Goal: Transaction & Acquisition: Obtain resource

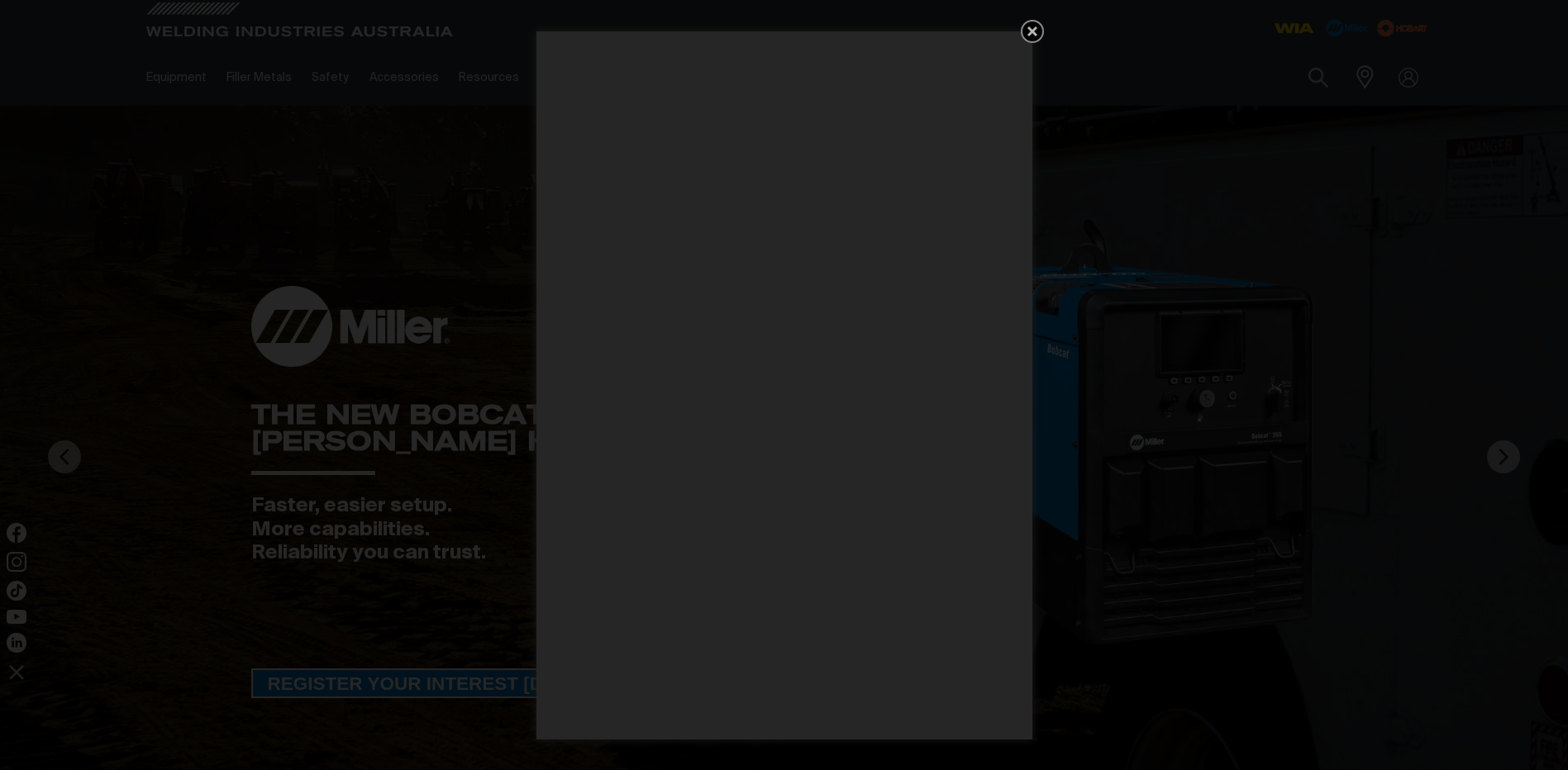
click at [1033, 32] on icon "Get 5 WIA Welding Guides Free!" at bounding box center [1032, 31] width 10 height 10
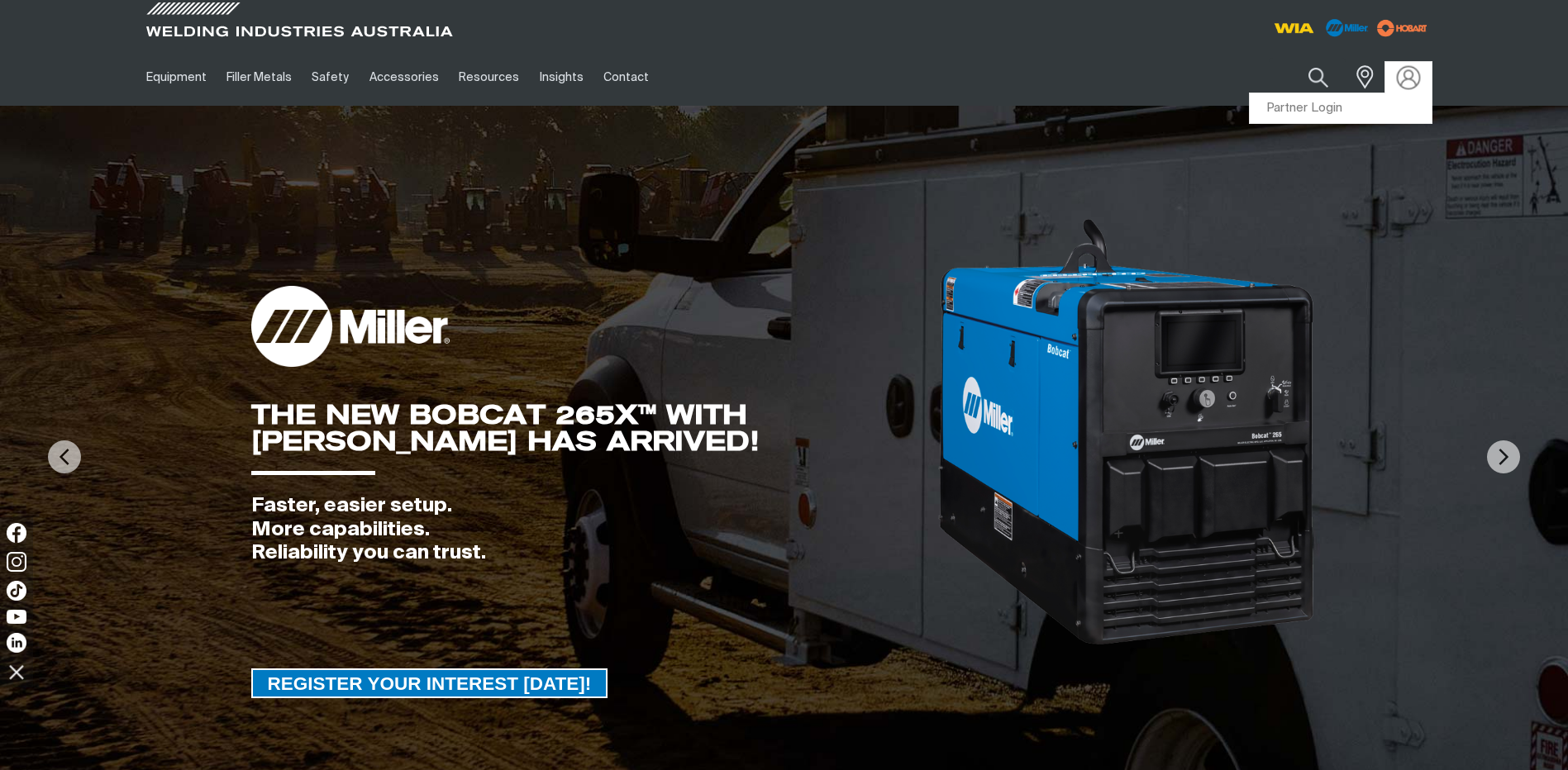
click at [1407, 72] on img at bounding box center [1408, 77] width 24 height 24
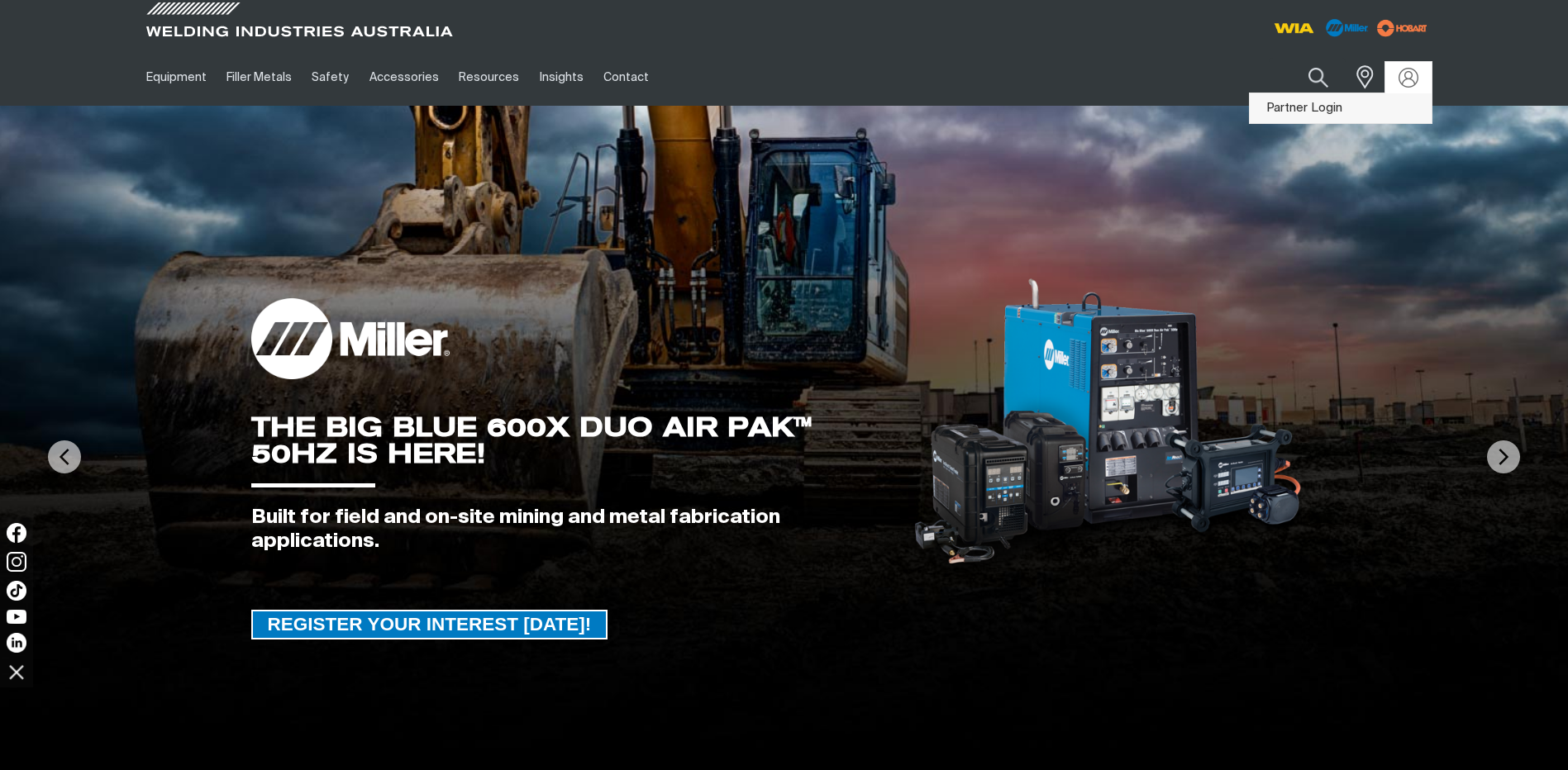
click at [1305, 103] on link "Partner Login" at bounding box center [1340, 108] width 182 height 30
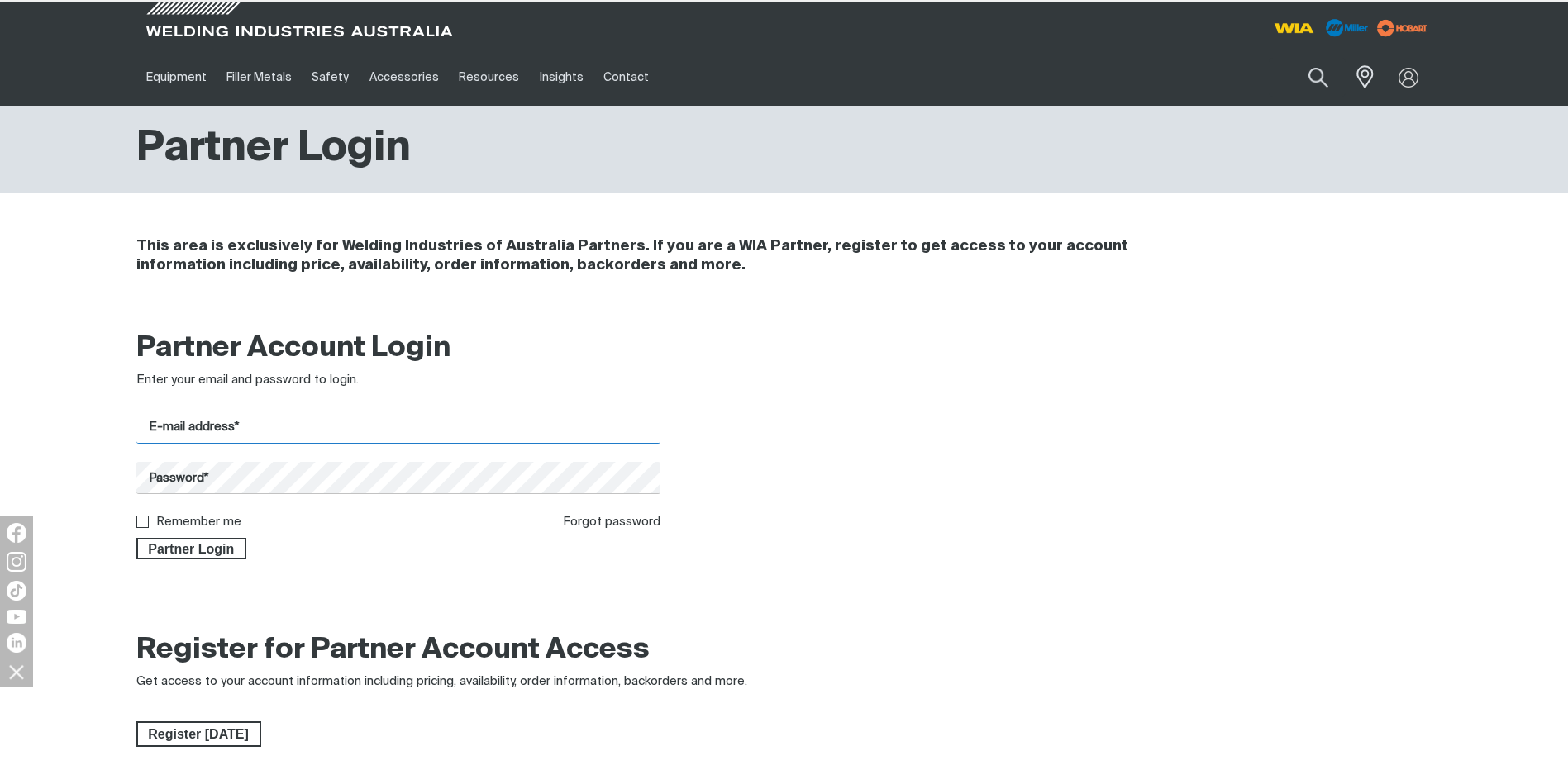
type input "[PERSON_NAME][EMAIL_ADDRESS][DOMAIN_NAME]"
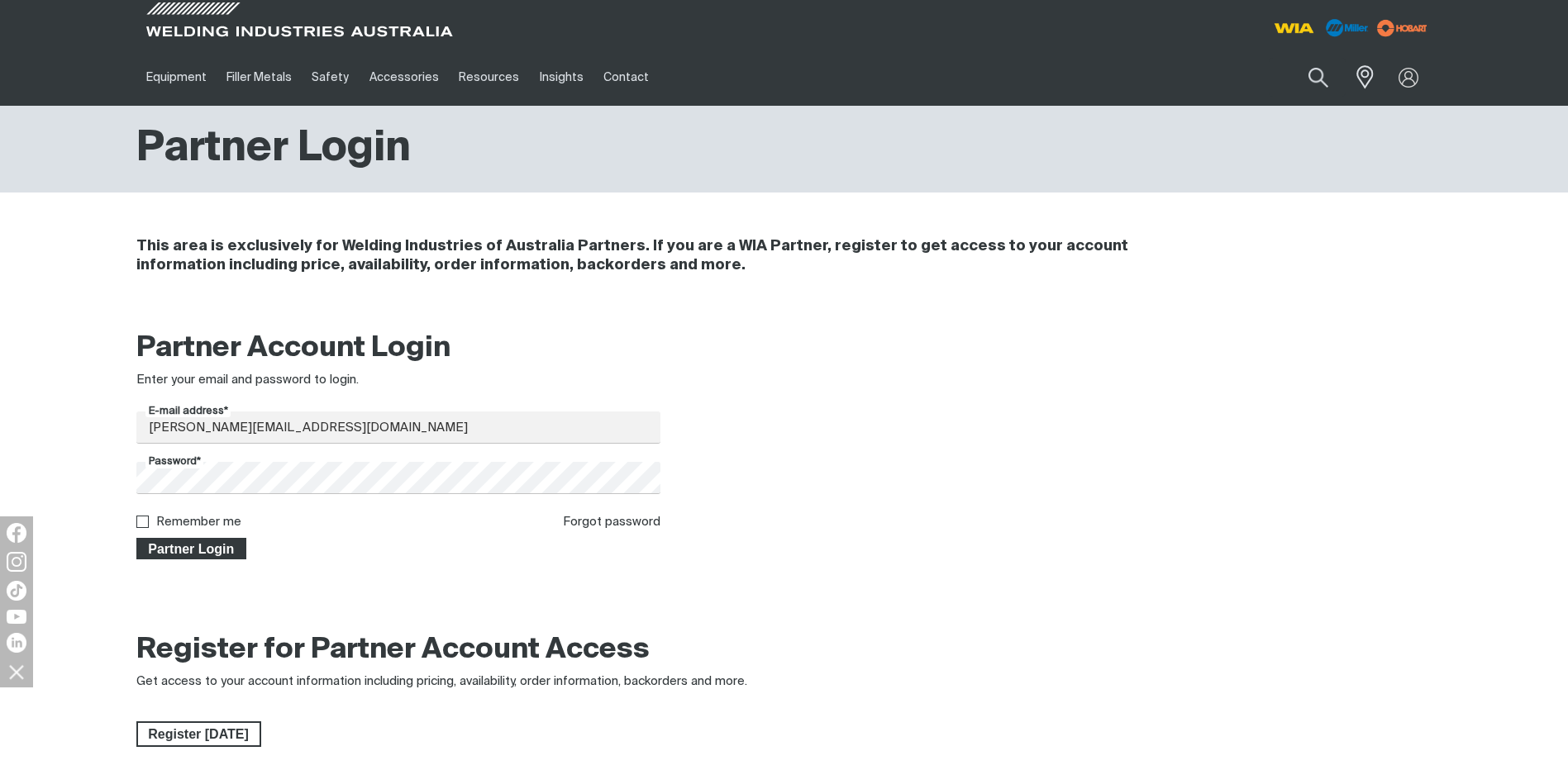
click at [213, 553] on span "Partner Login" at bounding box center [191, 548] width 107 height 22
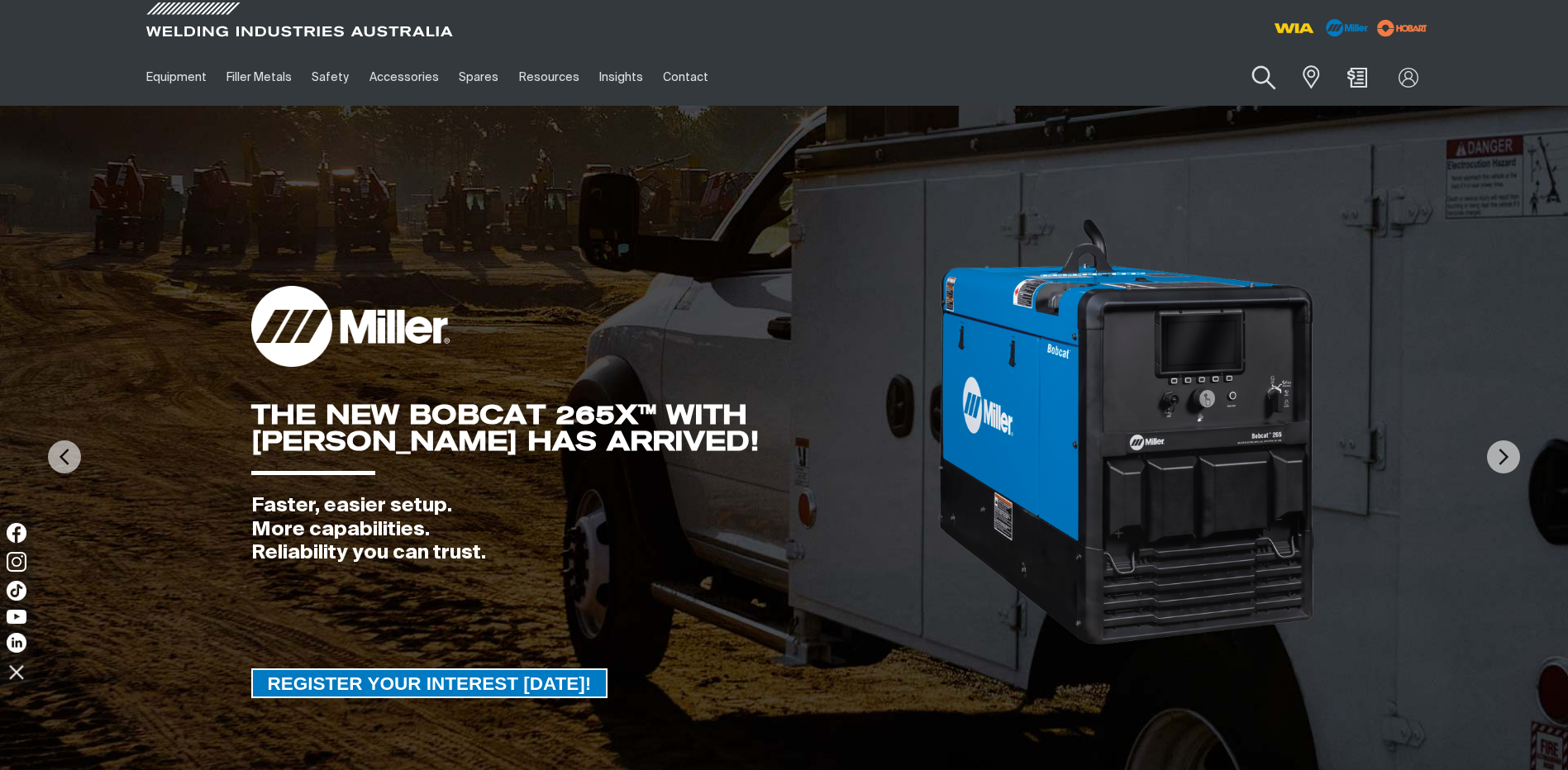
click at [1249, 73] on button "Search products" at bounding box center [1263, 78] width 67 height 47
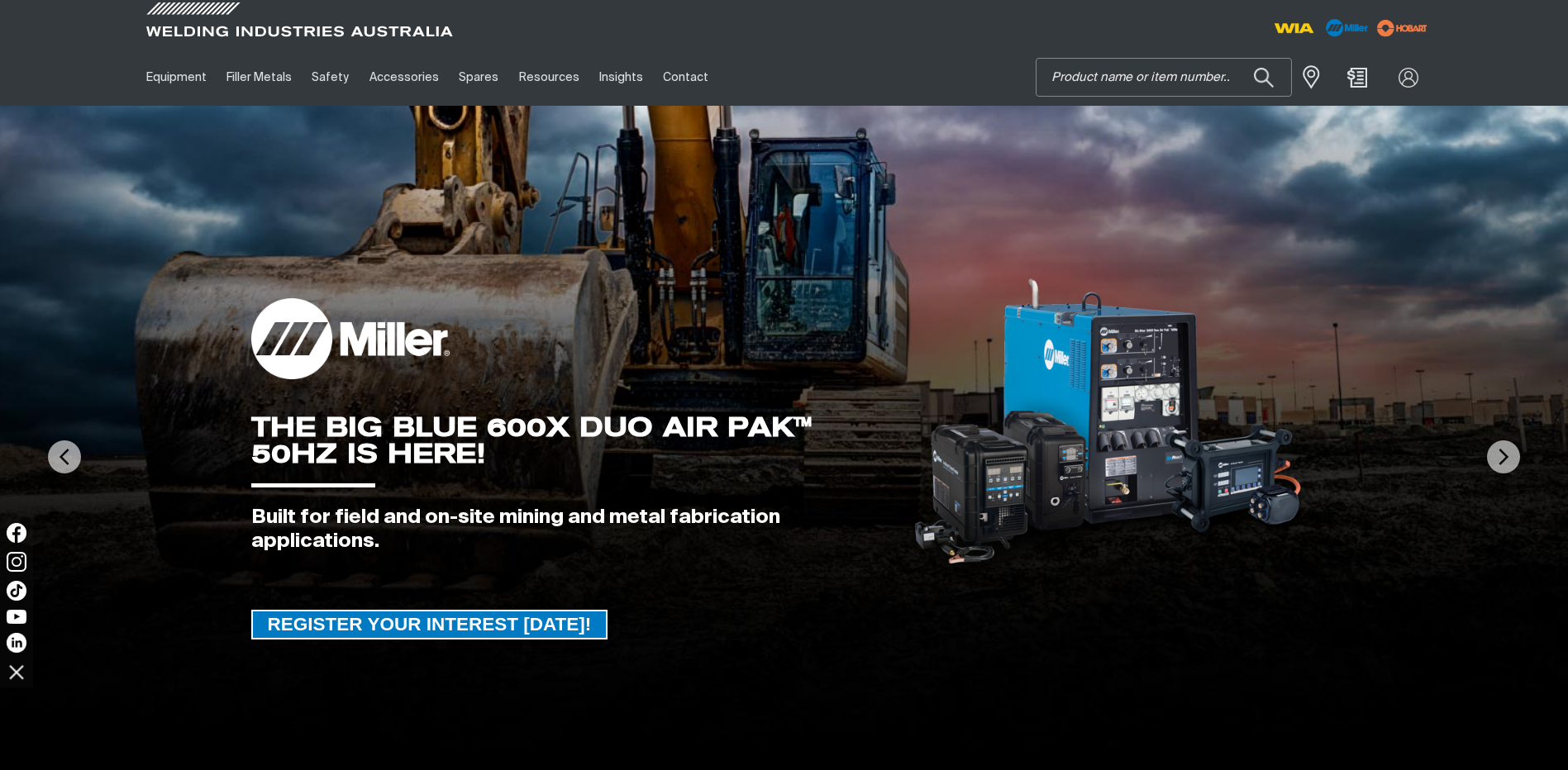
click at [1186, 82] on input "Search" at bounding box center [1163, 77] width 255 height 37
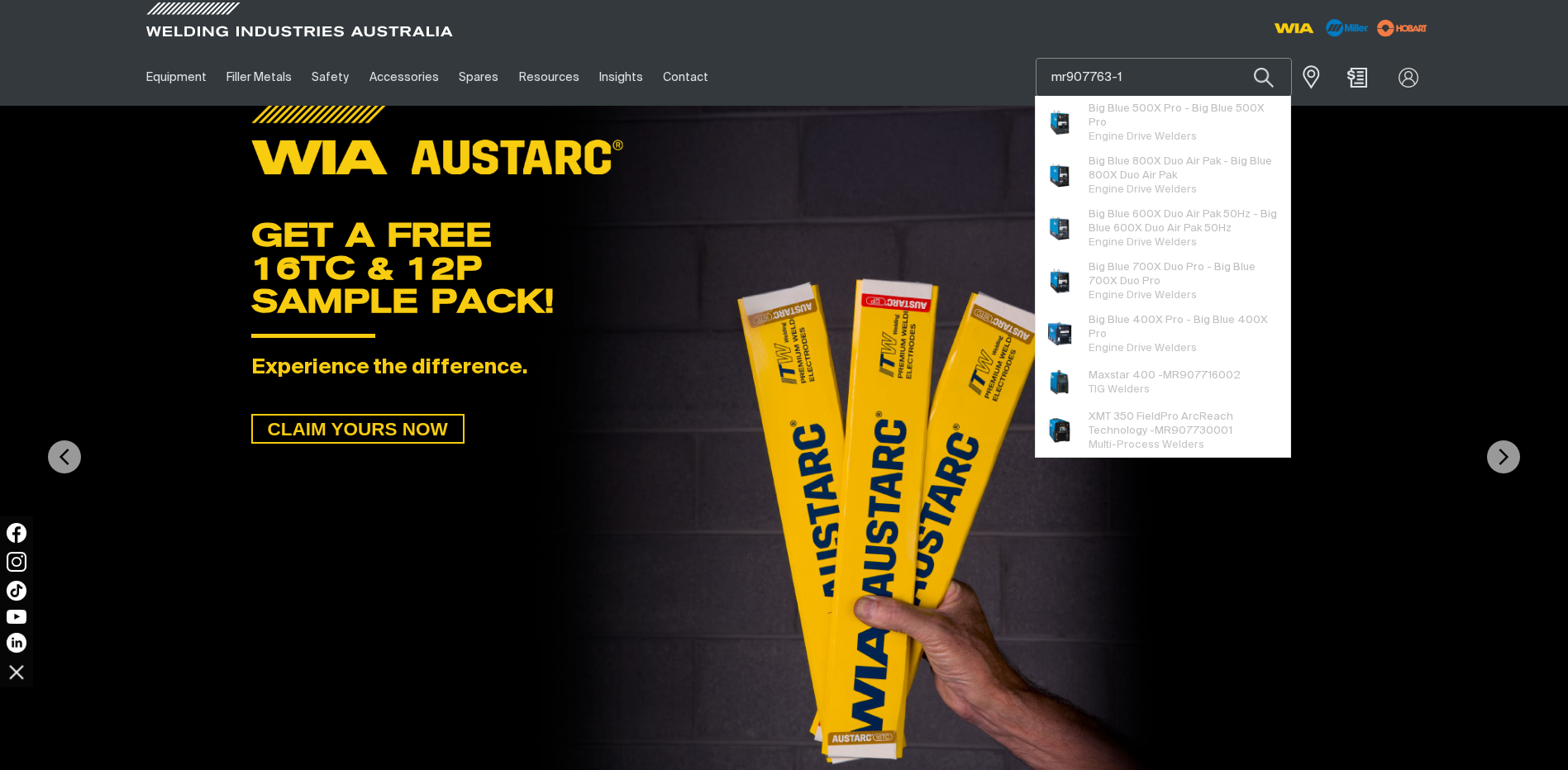
type input "mr907763-1"
click at [1235, 58] on button "Search products" at bounding box center [1263, 77] width 56 height 39
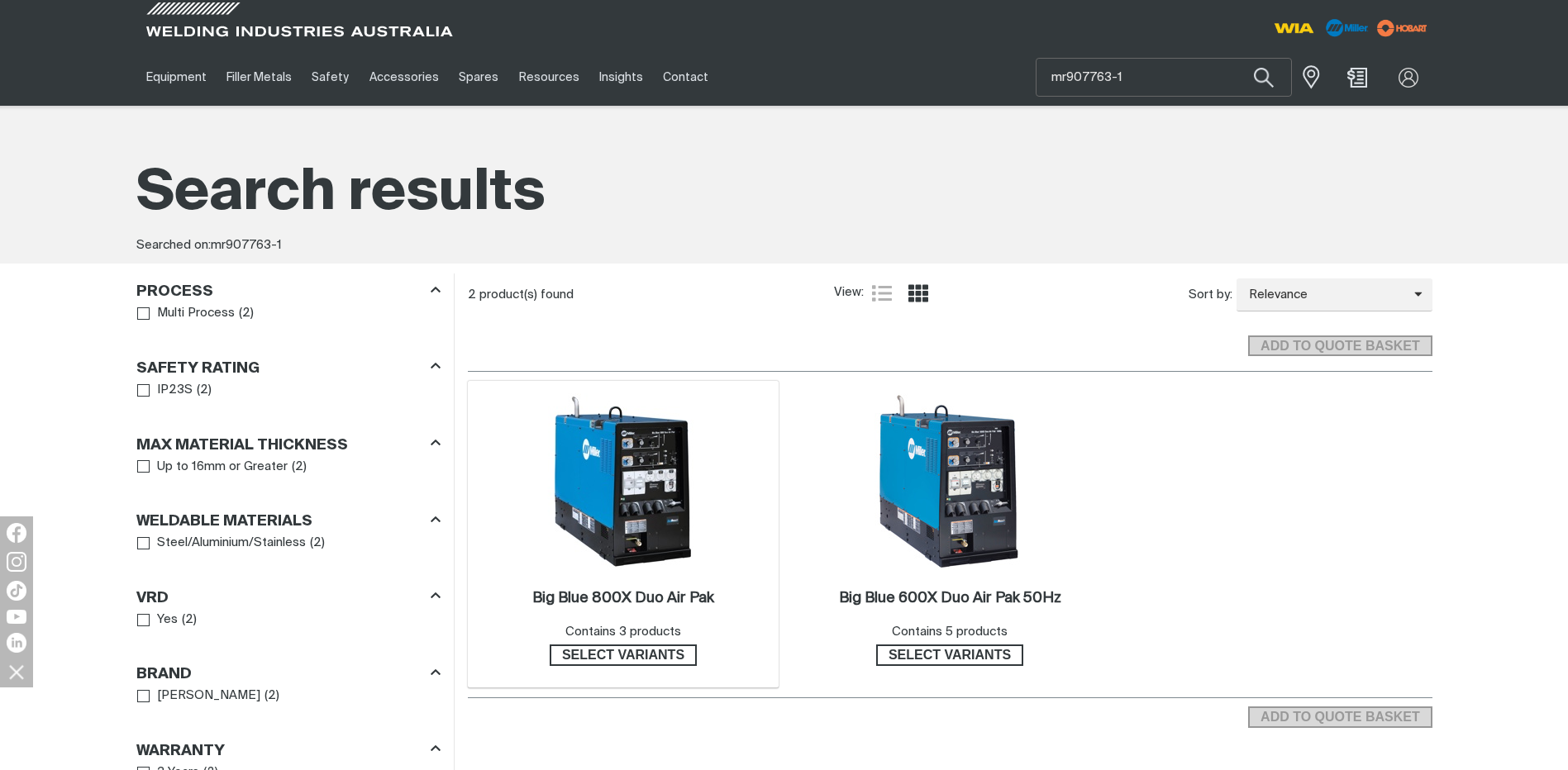
click at [661, 510] on img at bounding box center [623, 482] width 177 height 177
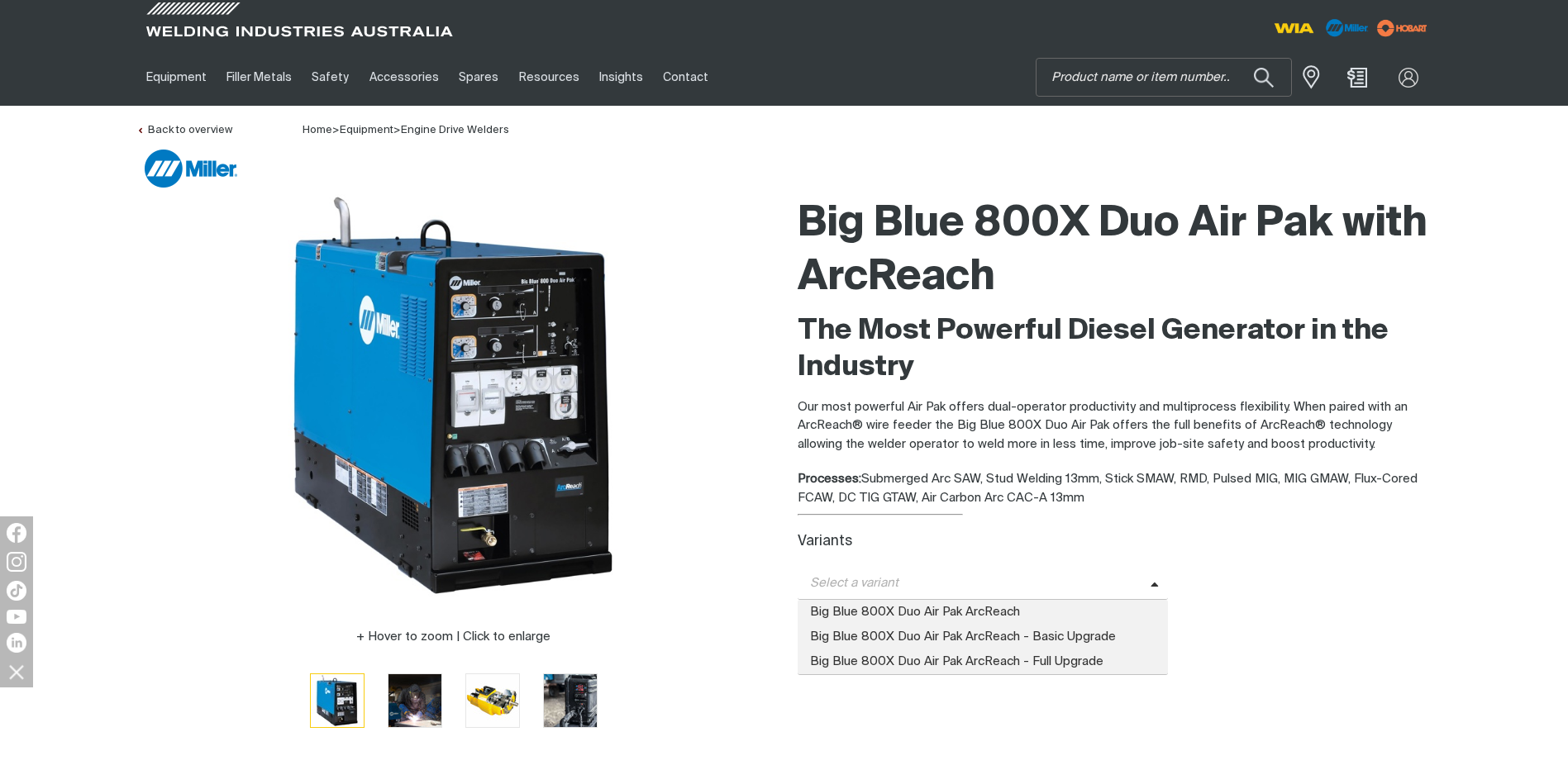
click at [903, 574] on span "Select a variant" at bounding box center [974, 584] width 353 height 19
click at [941, 617] on span "Big Blue 800X Duo Air Pak ArcReach" at bounding box center [983, 612] width 371 height 25
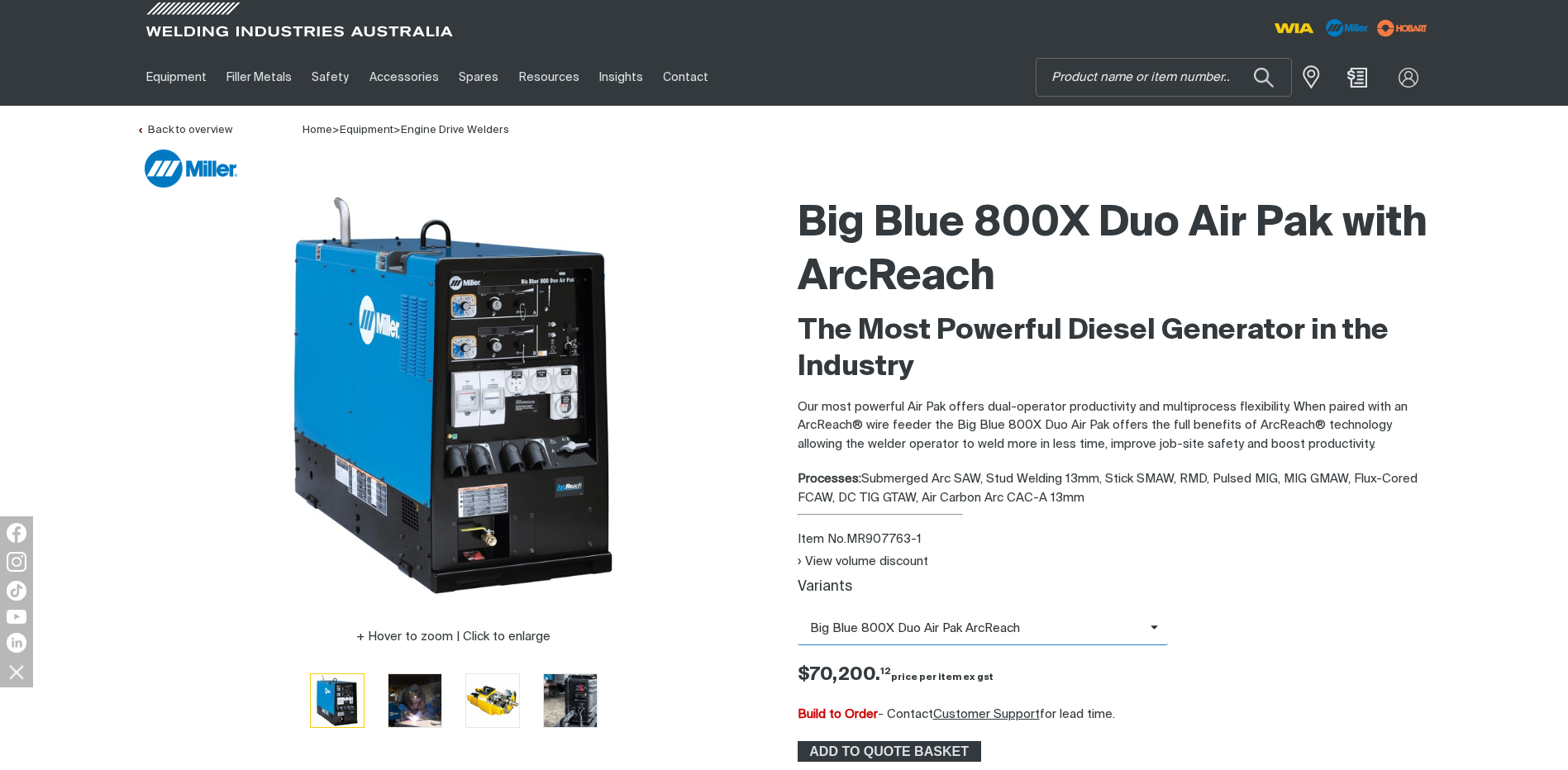
click at [988, 631] on span "Big Blue 800X Duo Air Pak ArcReach" at bounding box center [974, 629] width 353 height 19
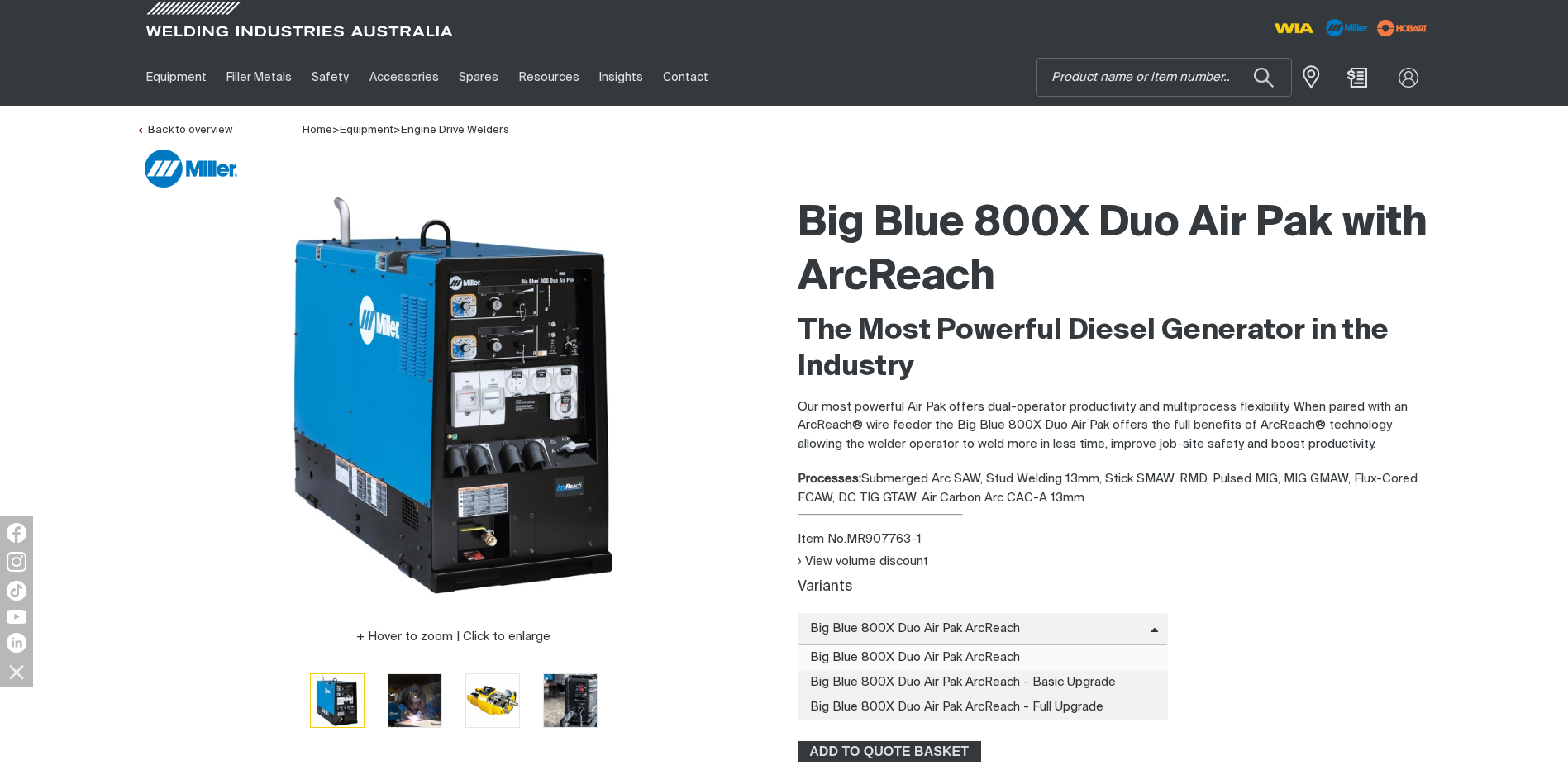
click at [1051, 555] on div "View volume discount" at bounding box center [1115, 562] width 635 height 19
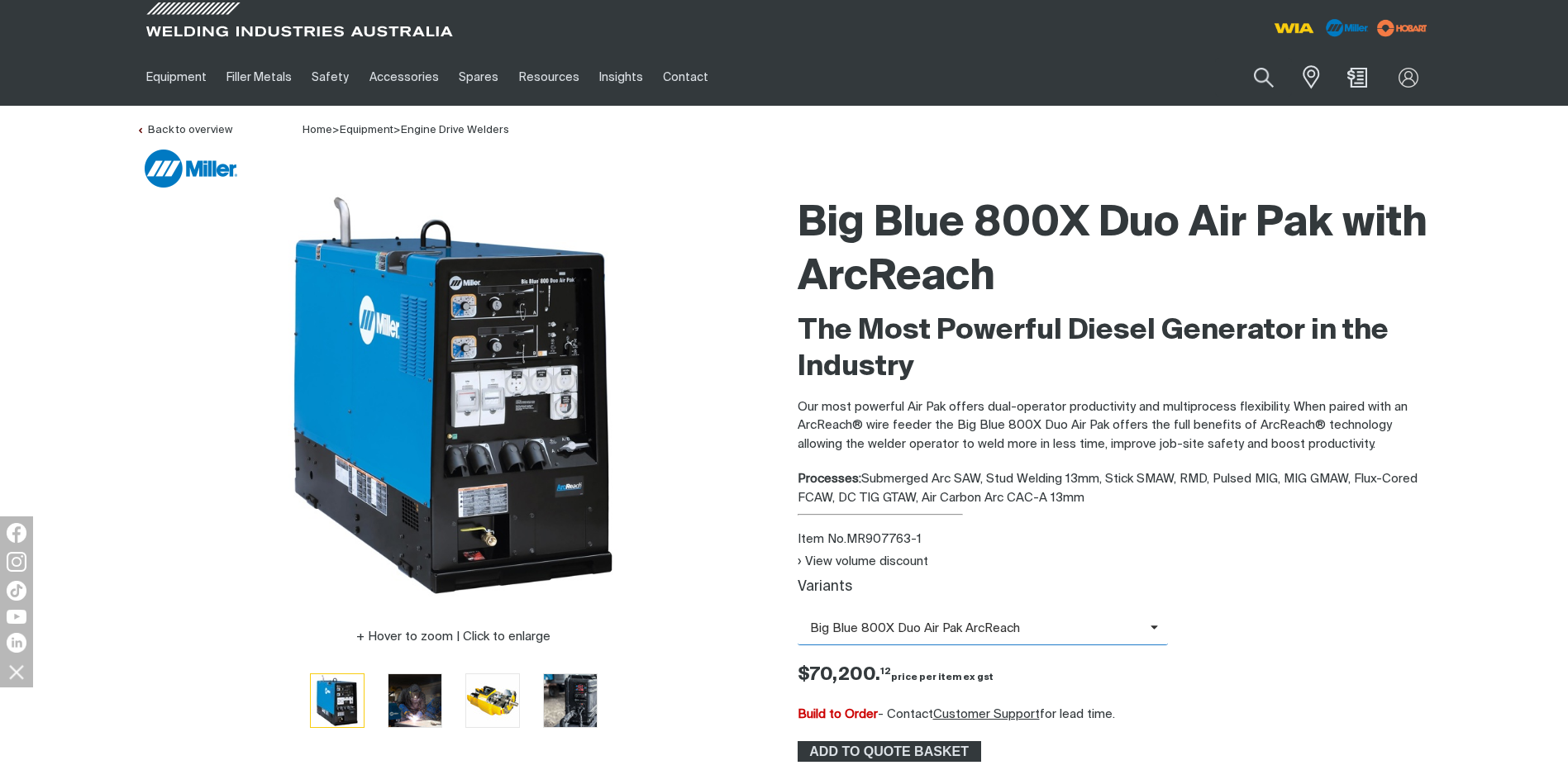
click at [1084, 636] on span "Big Blue 800X Duo Air Pak ArcReach" at bounding box center [974, 629] width 353 height 19
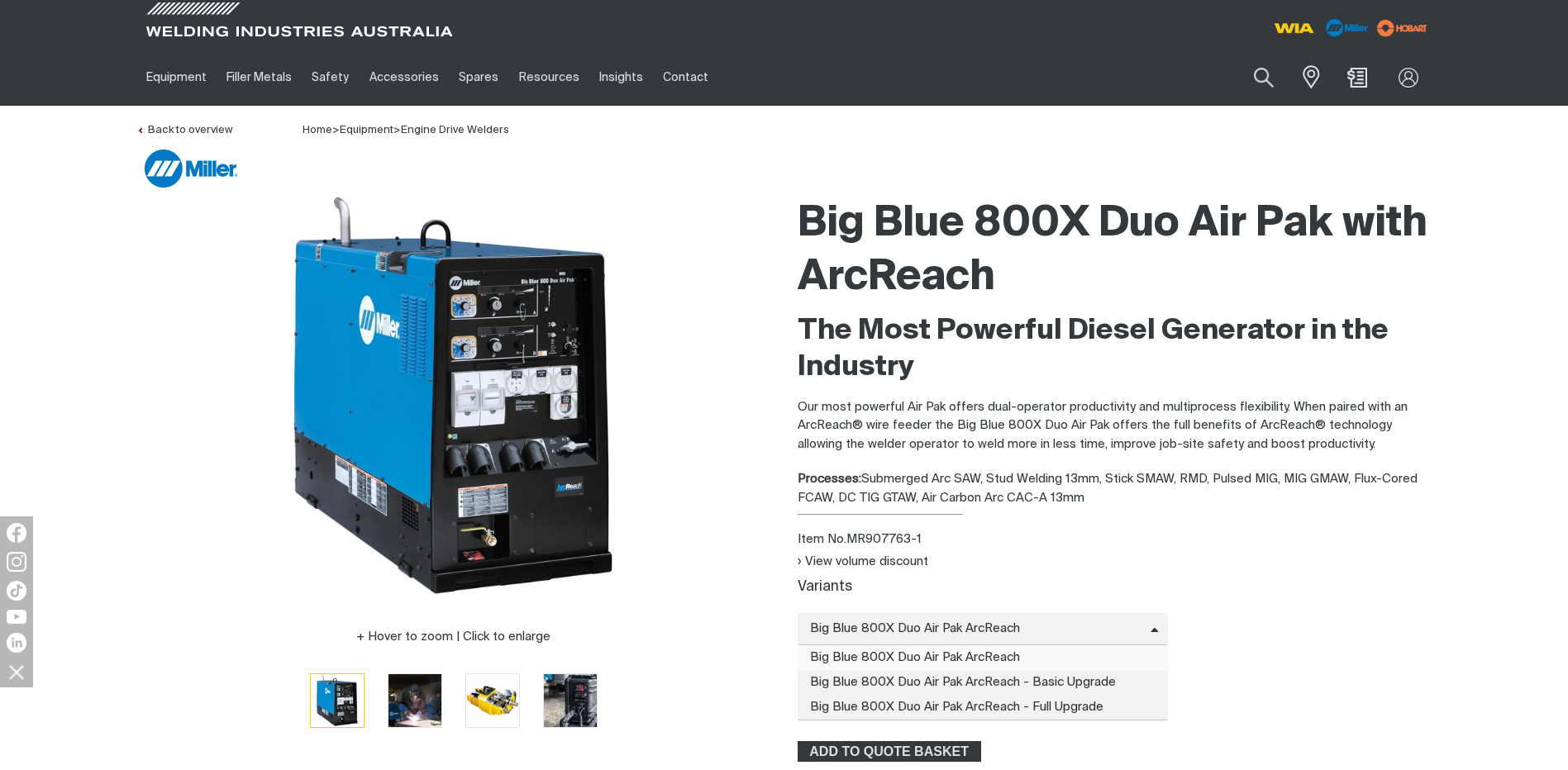
click at [1292, 564] on div "View volume discount" at bounding box center [1115, 562] width 635 height 19
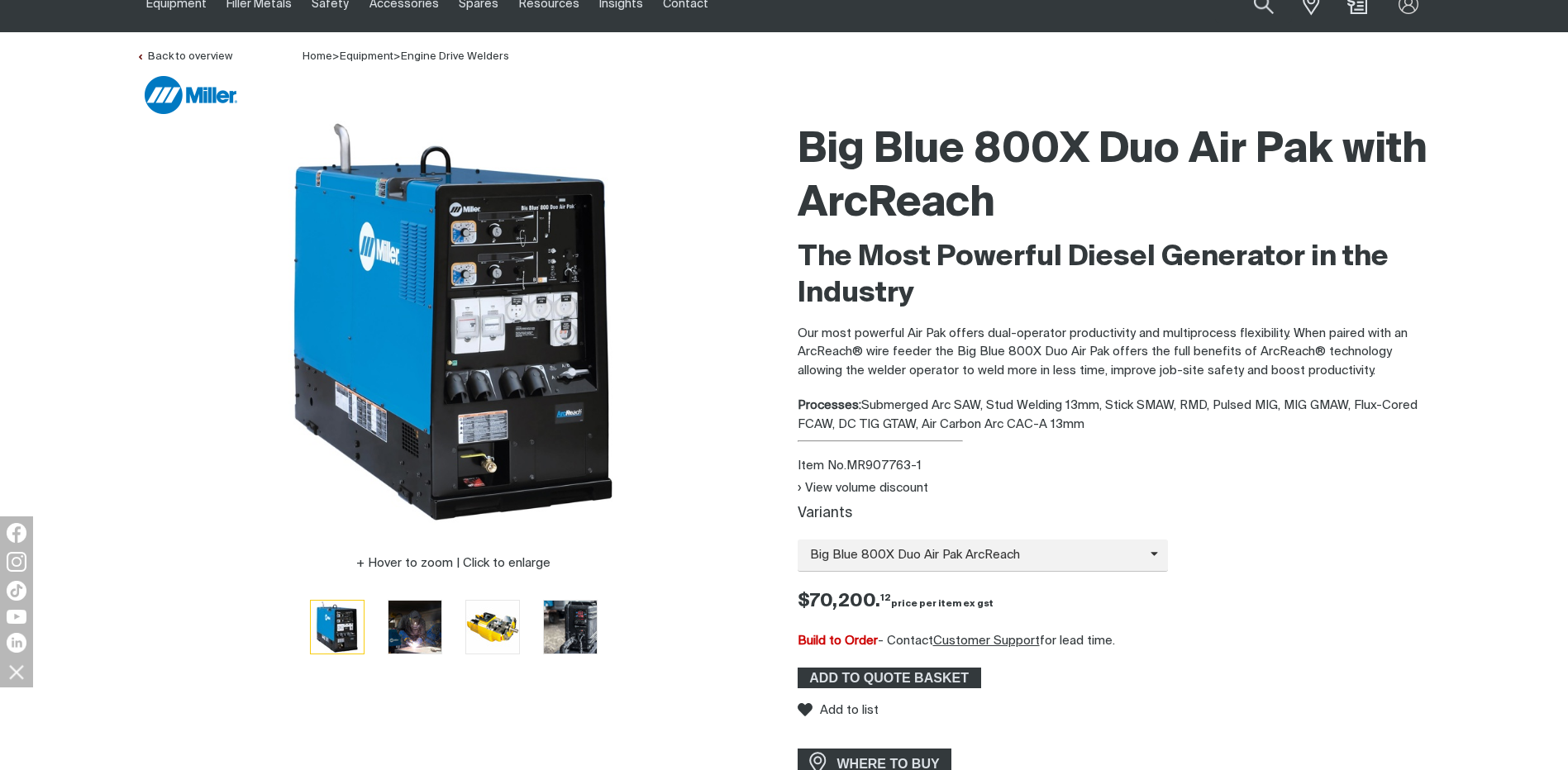
scroll to position [165, 0]
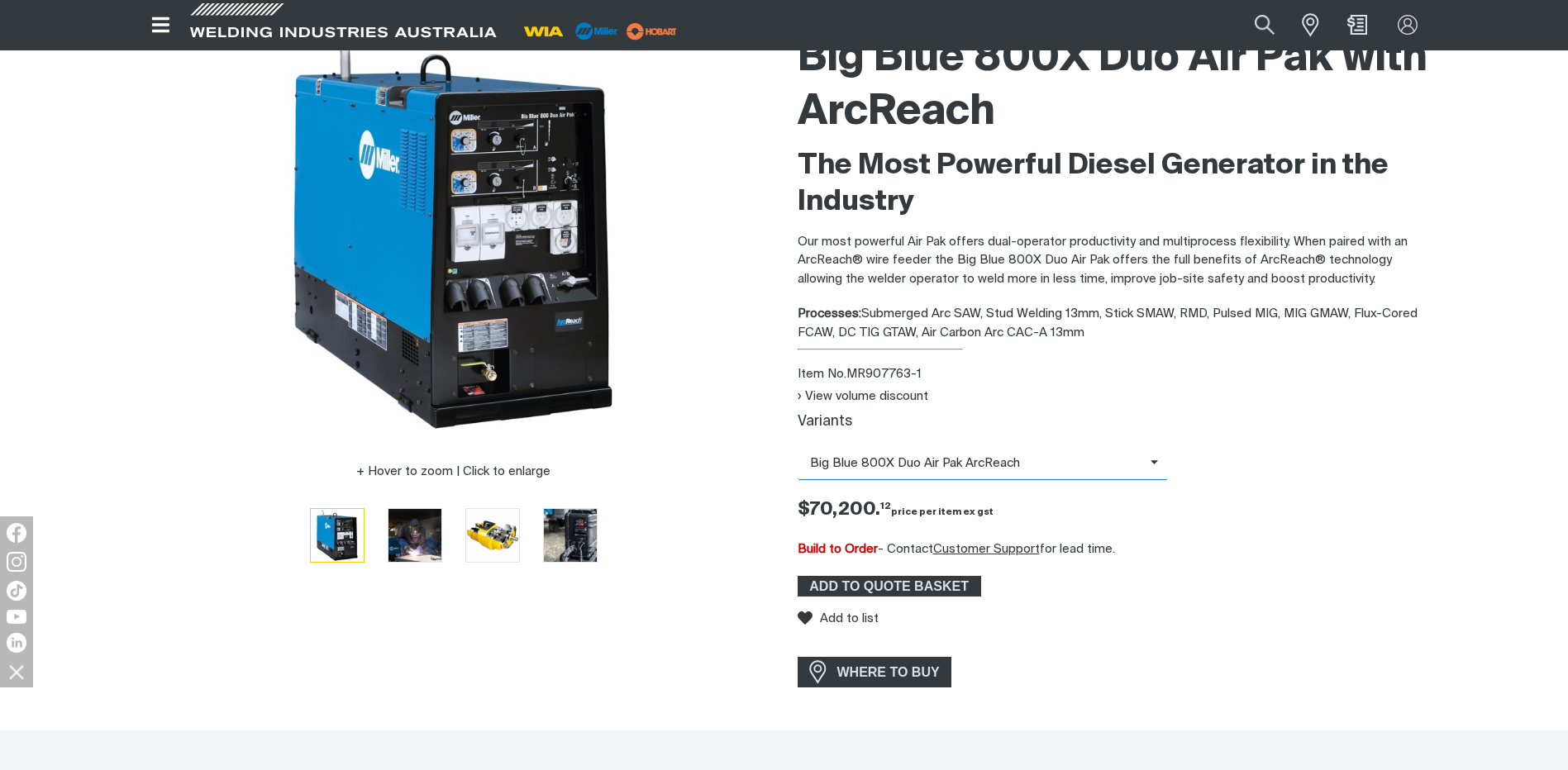
click at [1145, 454] on span "Big Blue 800X Duo Air Pak ArcReach" at bounding box center [983, 463] width 371 height 32
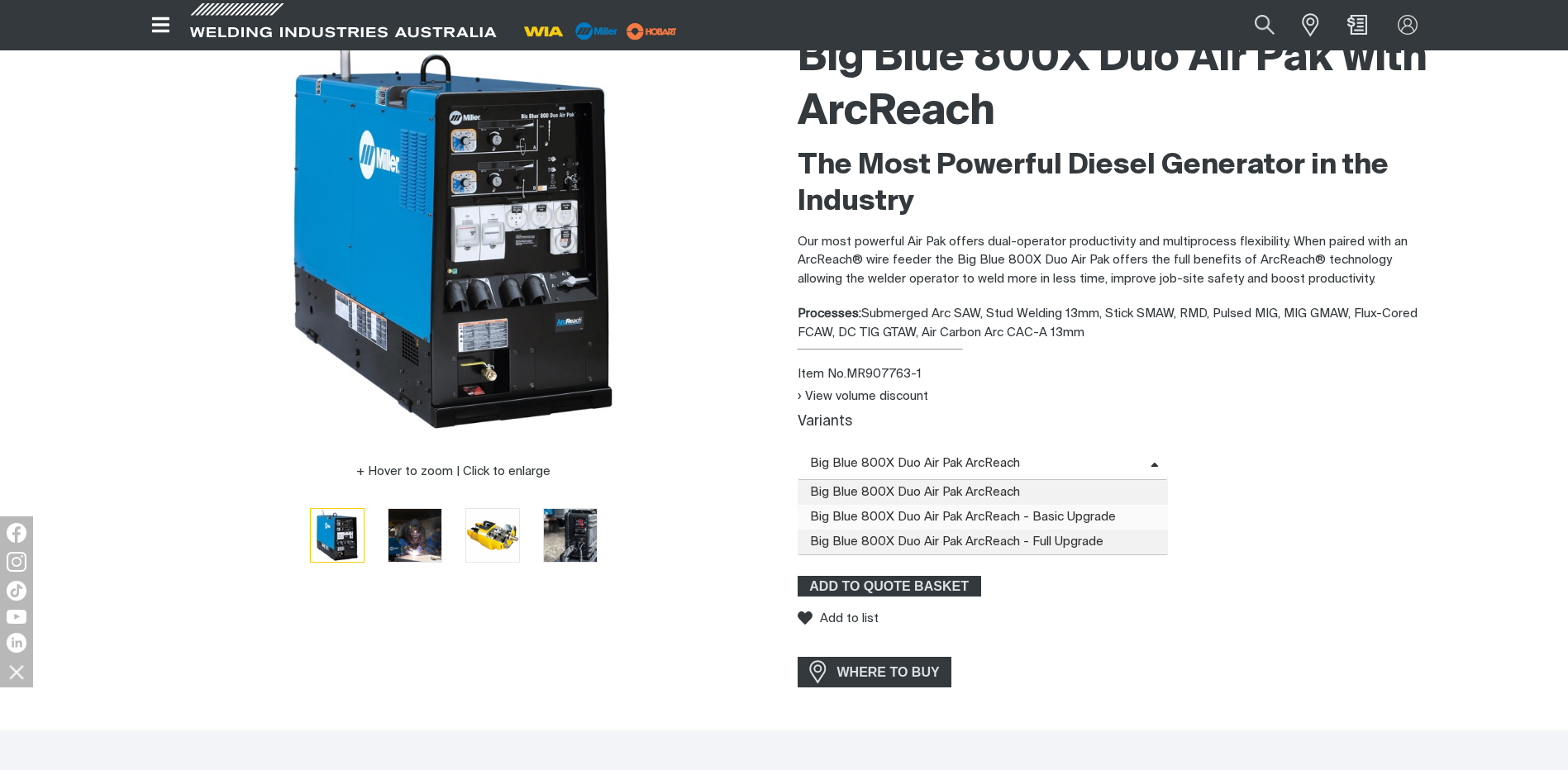
click at [1072, 517] on span "Big Blue 800X Duo Air Pak ArcReach - Basic Upgrade" at bounding box center [983, 517] width 371 height 25
click at [1122, 450] on span "Big Blue 800X Duo Air Pak ArcReach - Basic Upgrade" at bounding box center [983, 463] width 371 height 32
click at [1092, 545] on span "Big Blue 800X Duo Air Pak ArcReach - Full Upgrade" at bounding box center [983, 541] width 371 height 25
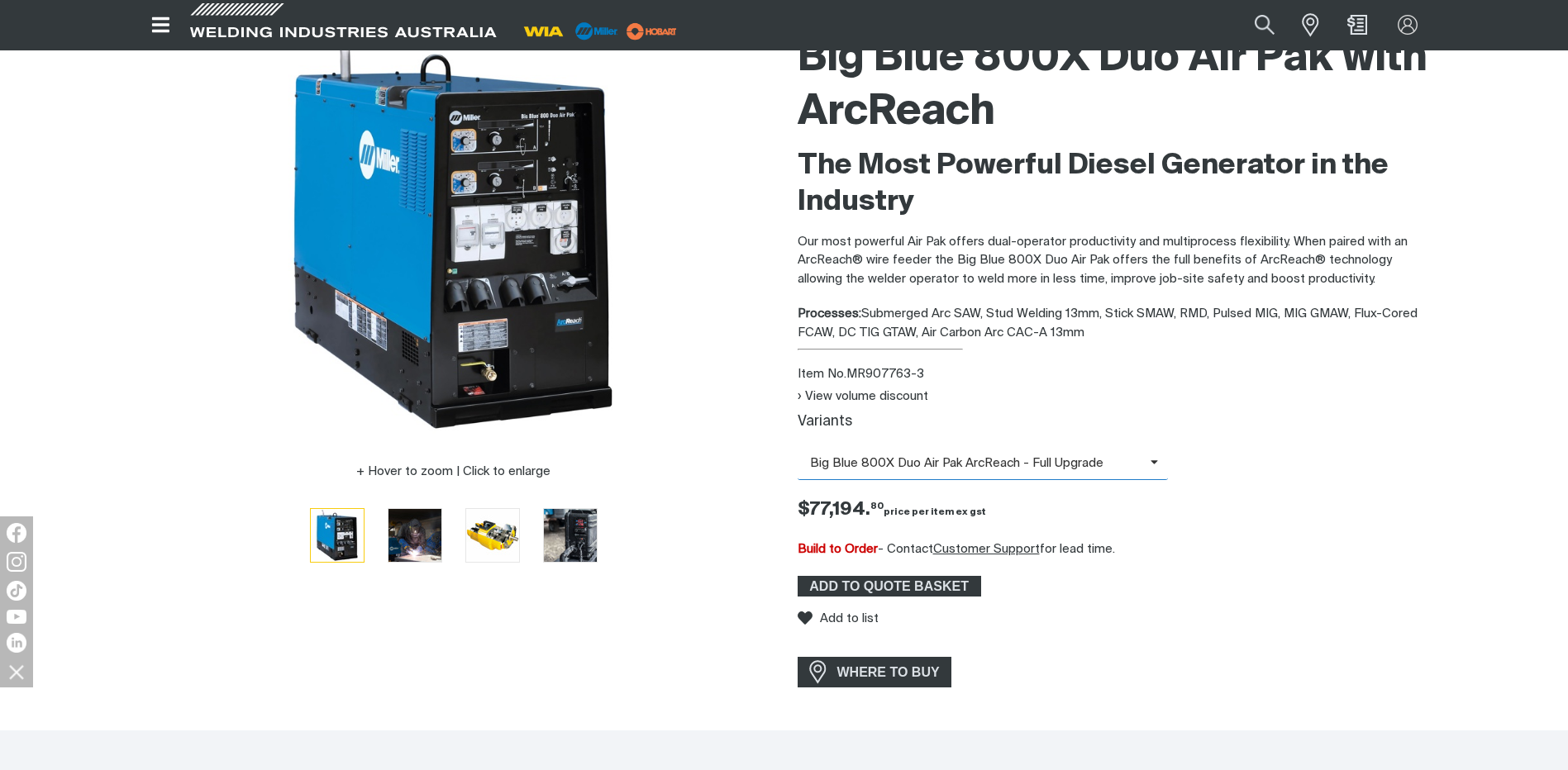
click at [1110, 458] on icon at bounding box center [1115, 463] width 25 height 12
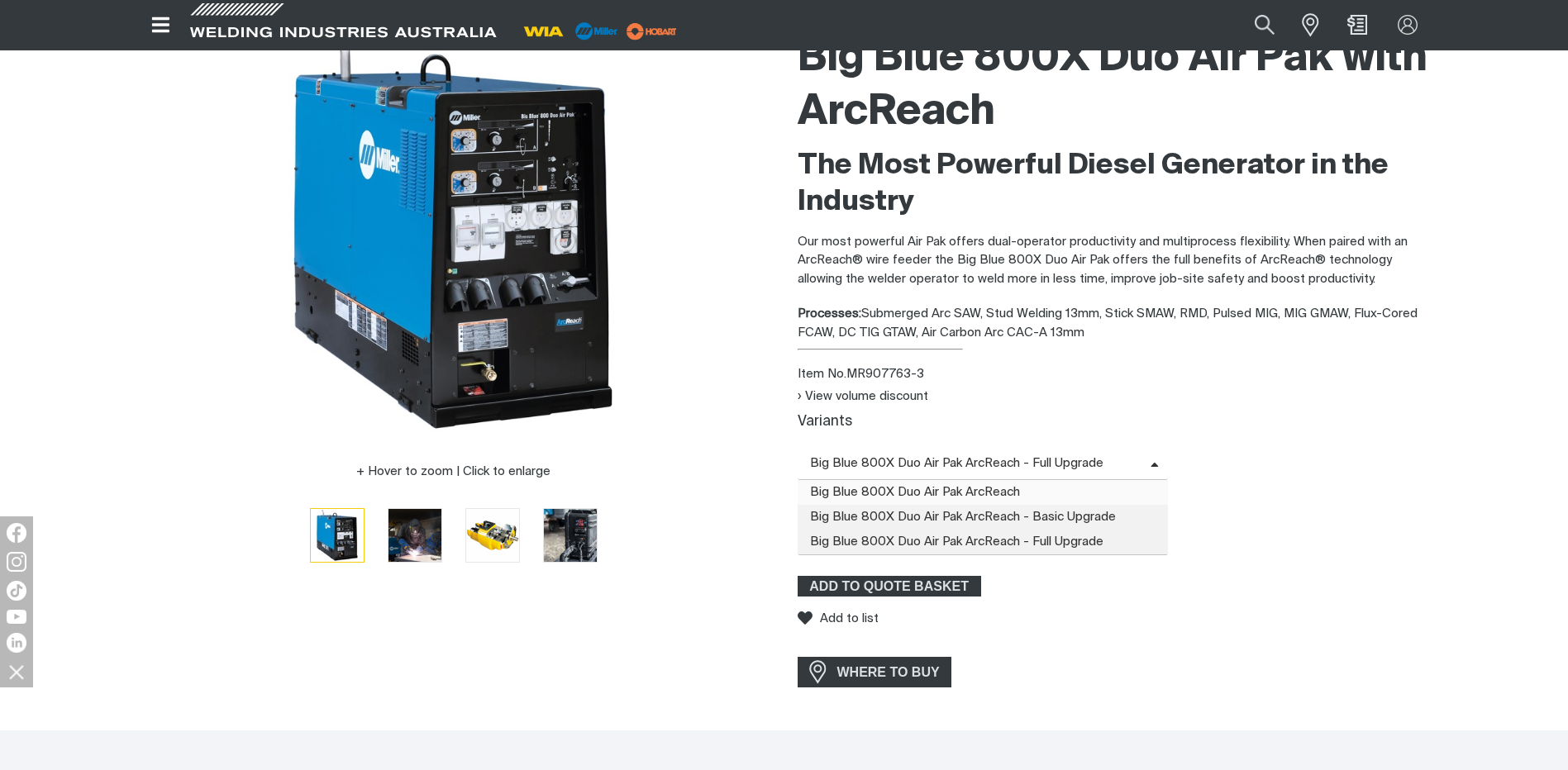
click at [1097, 498] on span "Big Blue 800X Duo Air Pak ArcReach" at bounding box center [983, 492] width 371 height 25
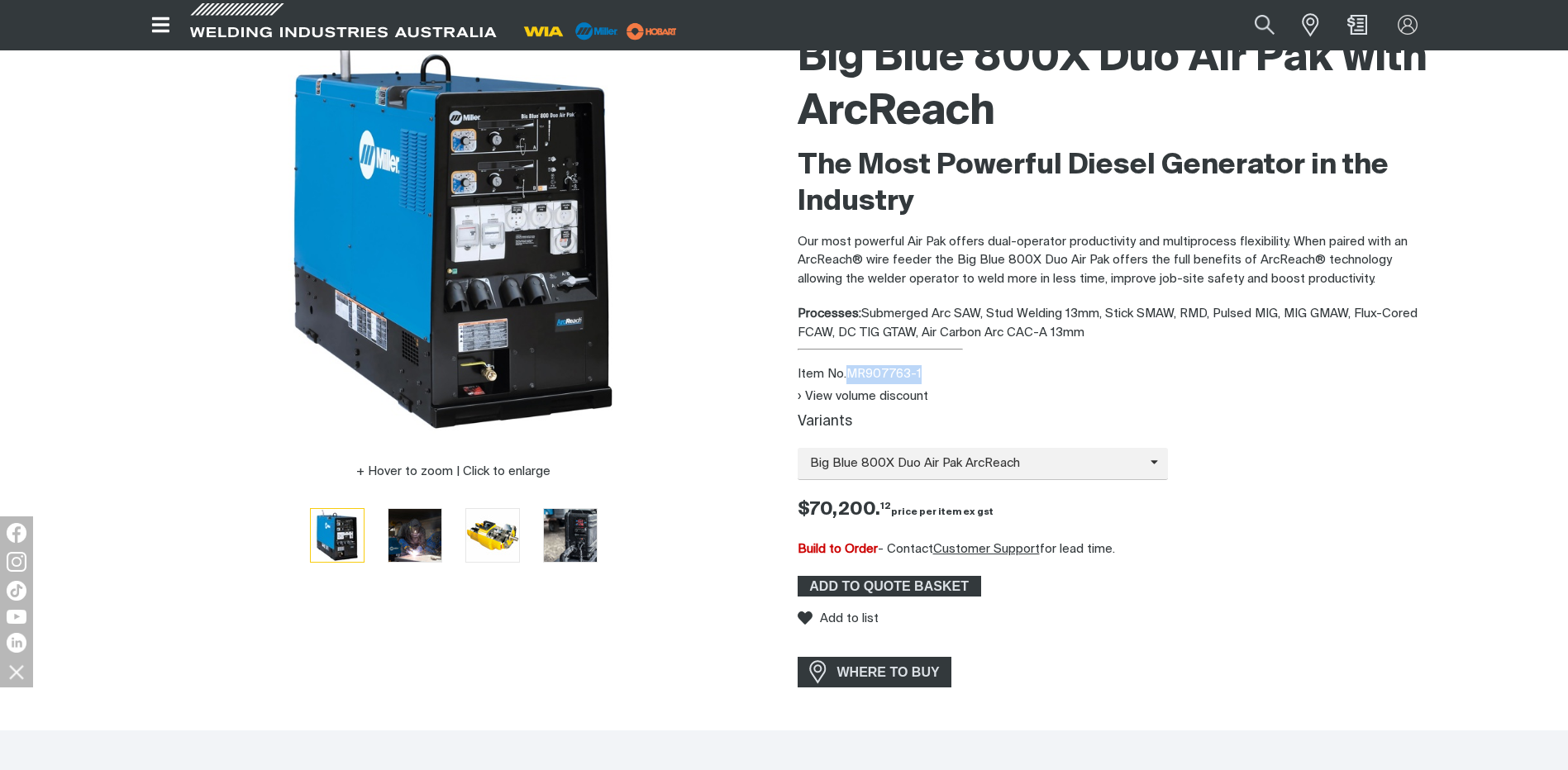
drag, startPoint x: 928, startPoint y: 371, endPoint x: 852, endPoint y: 375, distance: 76.1
click at [852, 375] on div "Item No. MR907763-1" at bounding box center [1115, 375] width 635 height 19
copy div "MR907763-1"
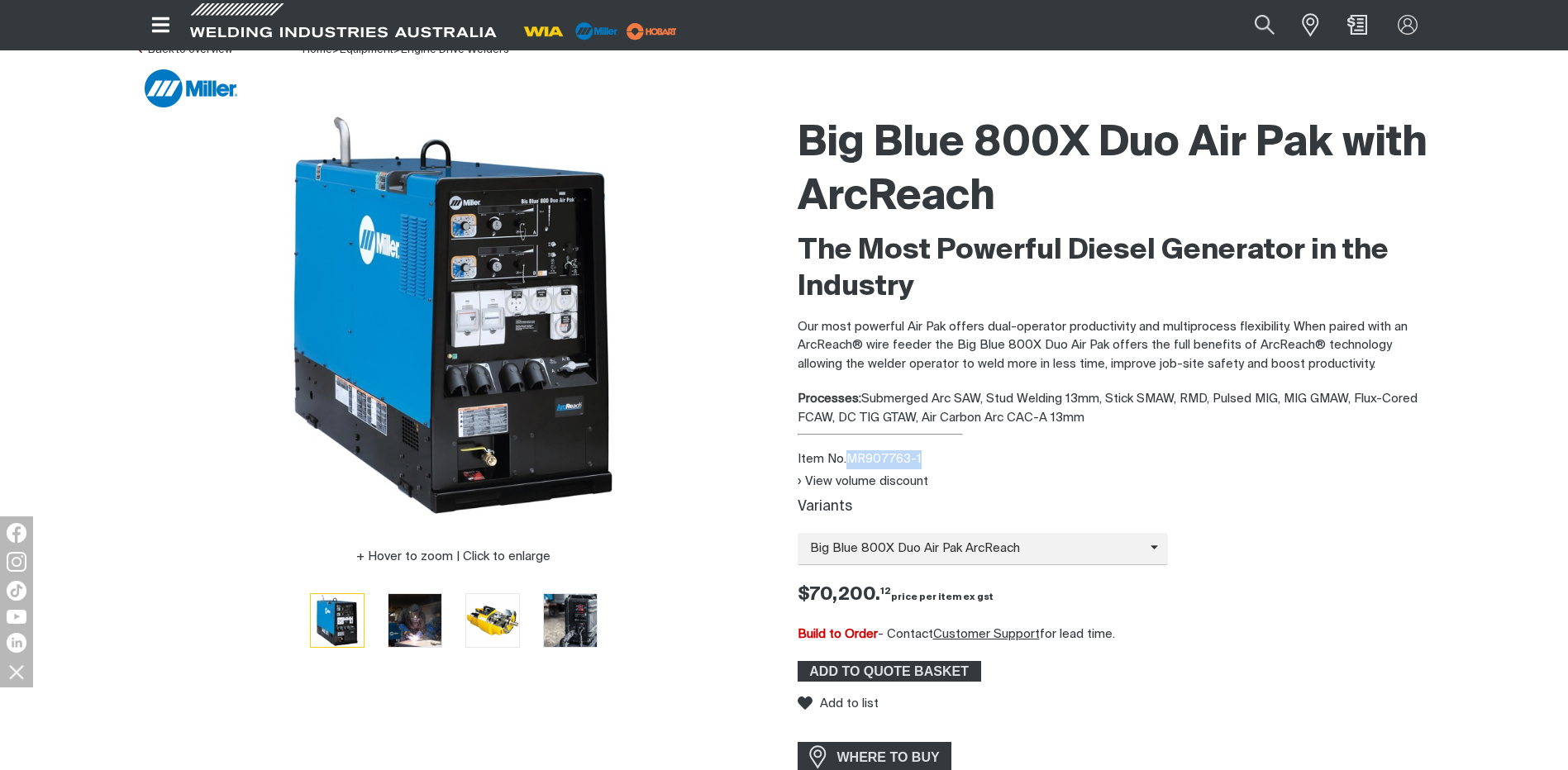
scroll to position [0, 0]
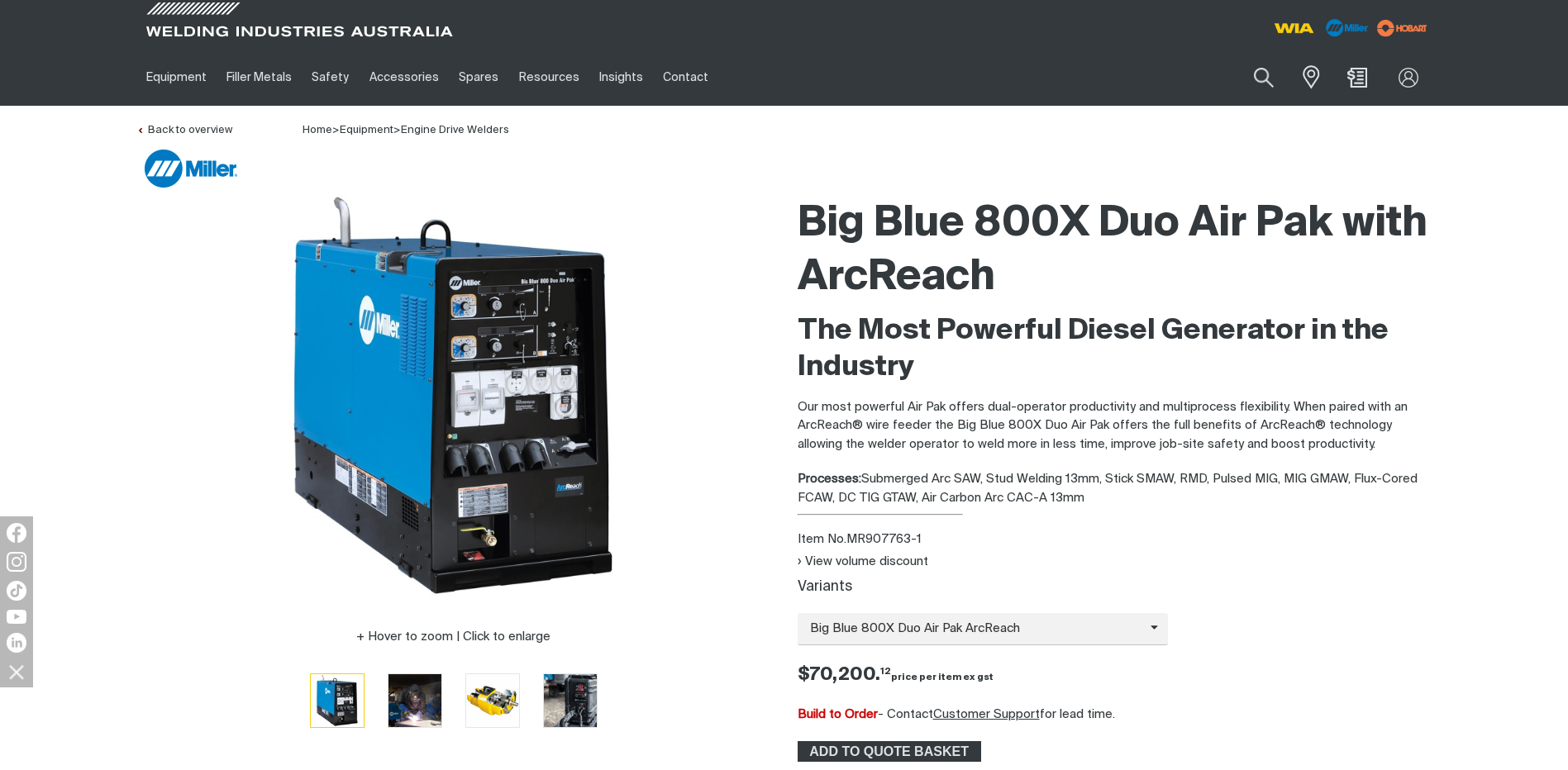
click at [1135, 517] on div "Big Blue 800X Duo Air Pak with ArcReach The Most Powerful Diesel Generator in t…" at bounding box center [1115, 525] width 635 height 672
click at [913, 568] on button "View volume discount" at bounding box center [863, 561] width 131 height 14
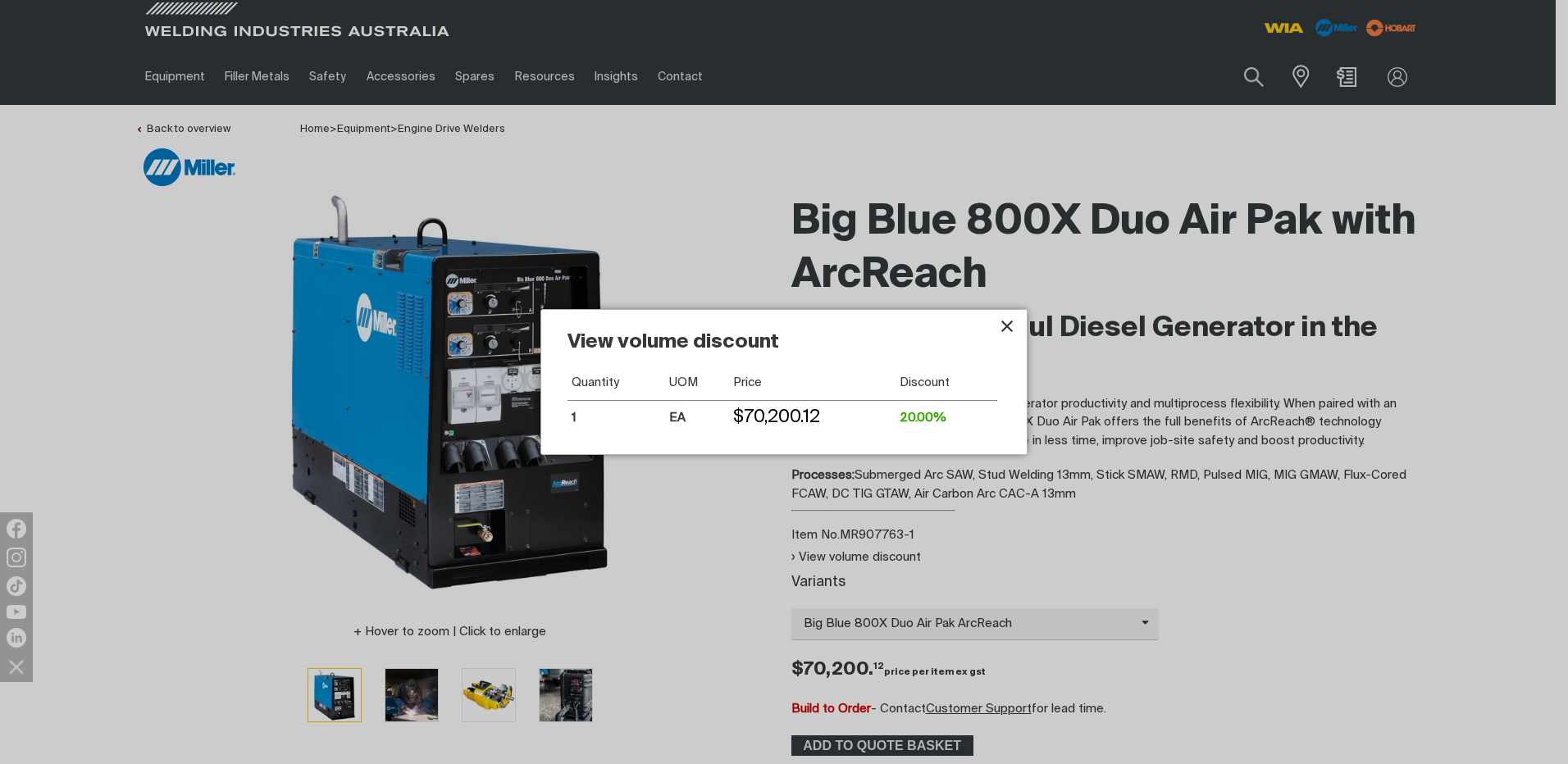
click at [1009, 327] on icon "Close pop-up overlay" at bounding box center [1007, 326] width 20 height 20
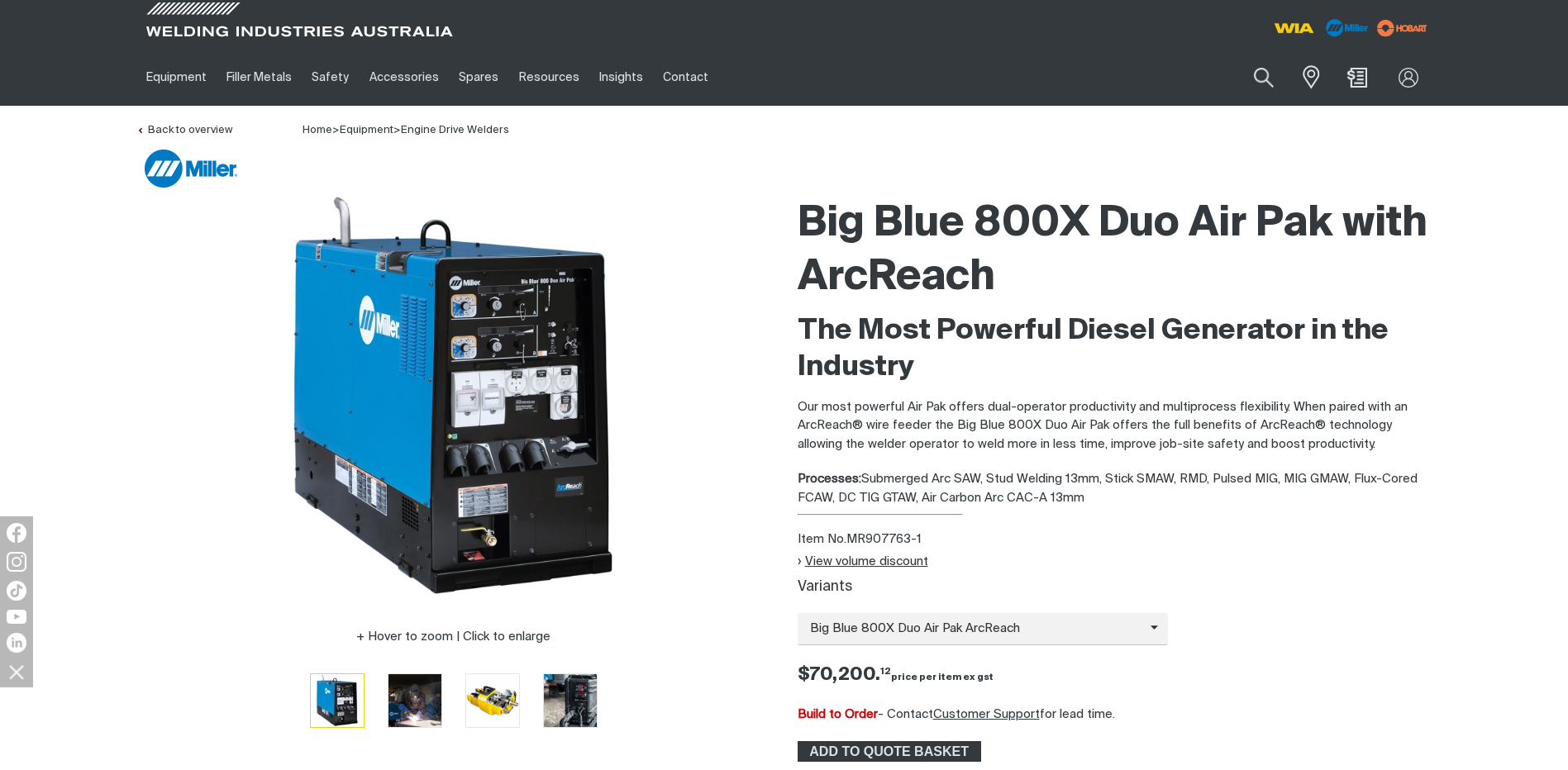
click at [912, 565] on button "View volume discount" at bounding box center [863, 561] width 131 height 14
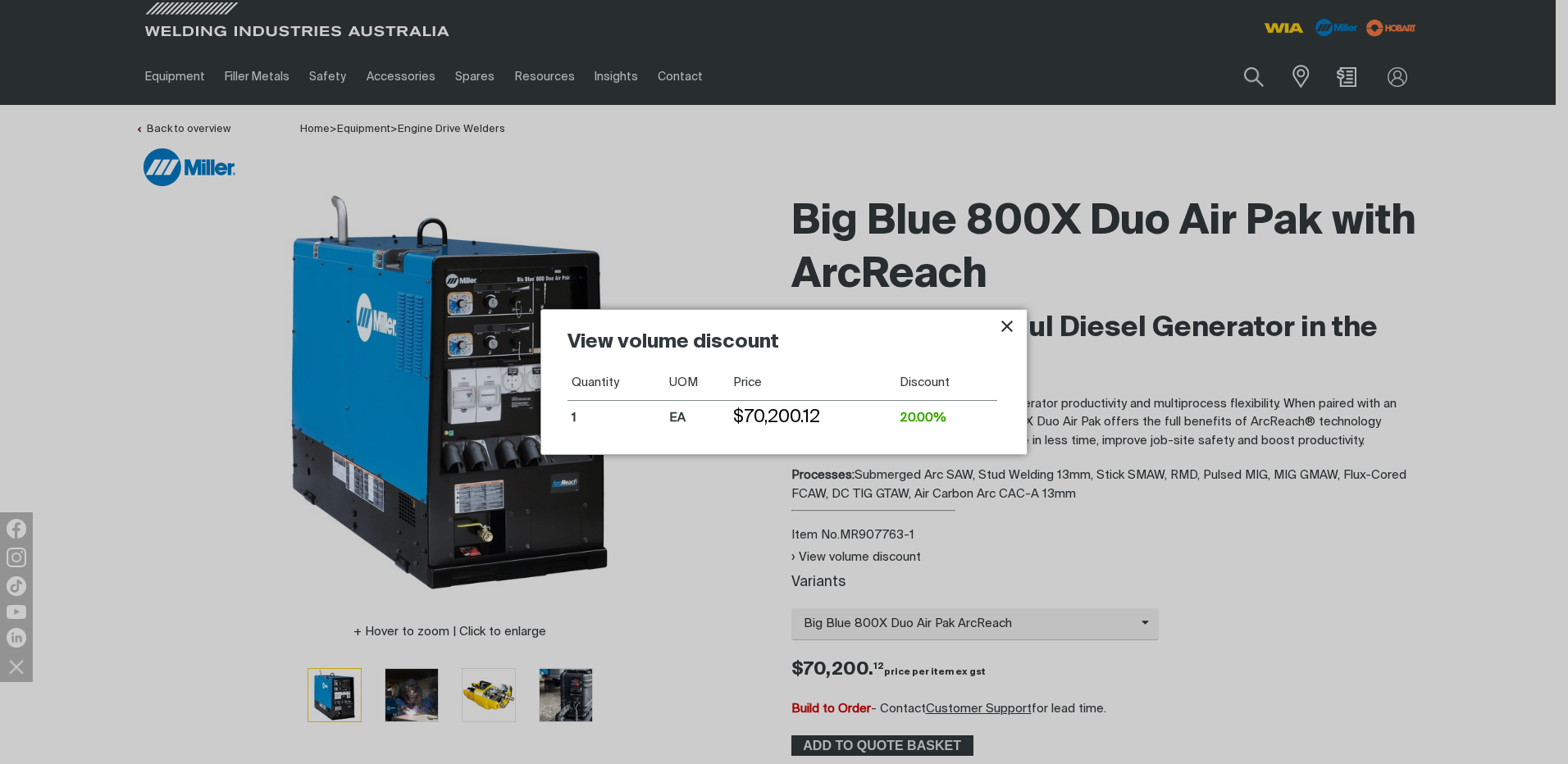
click at [1005, 327] on icon "Close pop-up overlay" at bounding box center [1007, 326] width 20 height 20
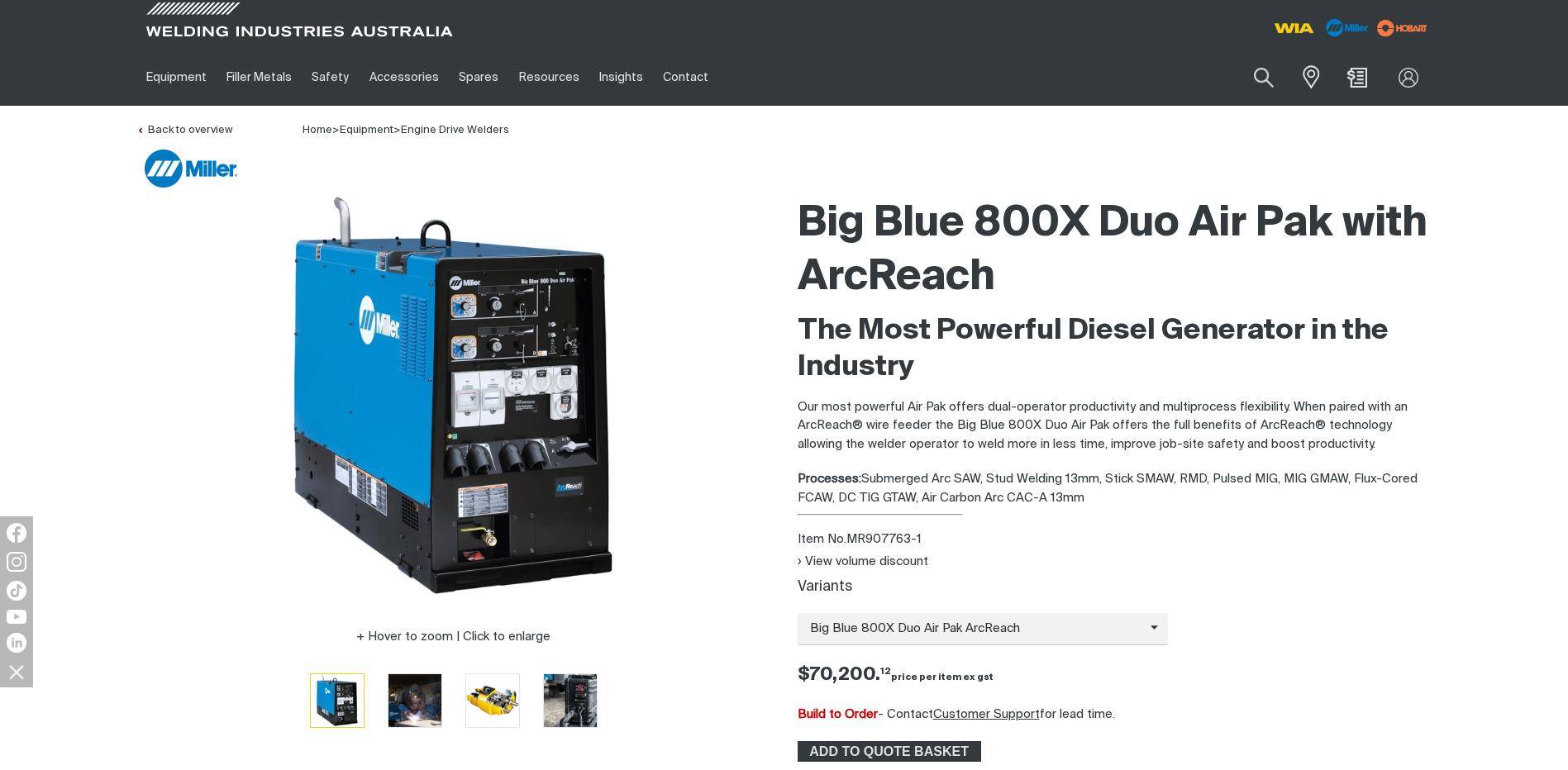
click at [1085, 416] on p "Our most powerful Air Pak offers dual-operator productivity and multiprocess fl…" at bounding box center [1115, 426] width 635 height 56
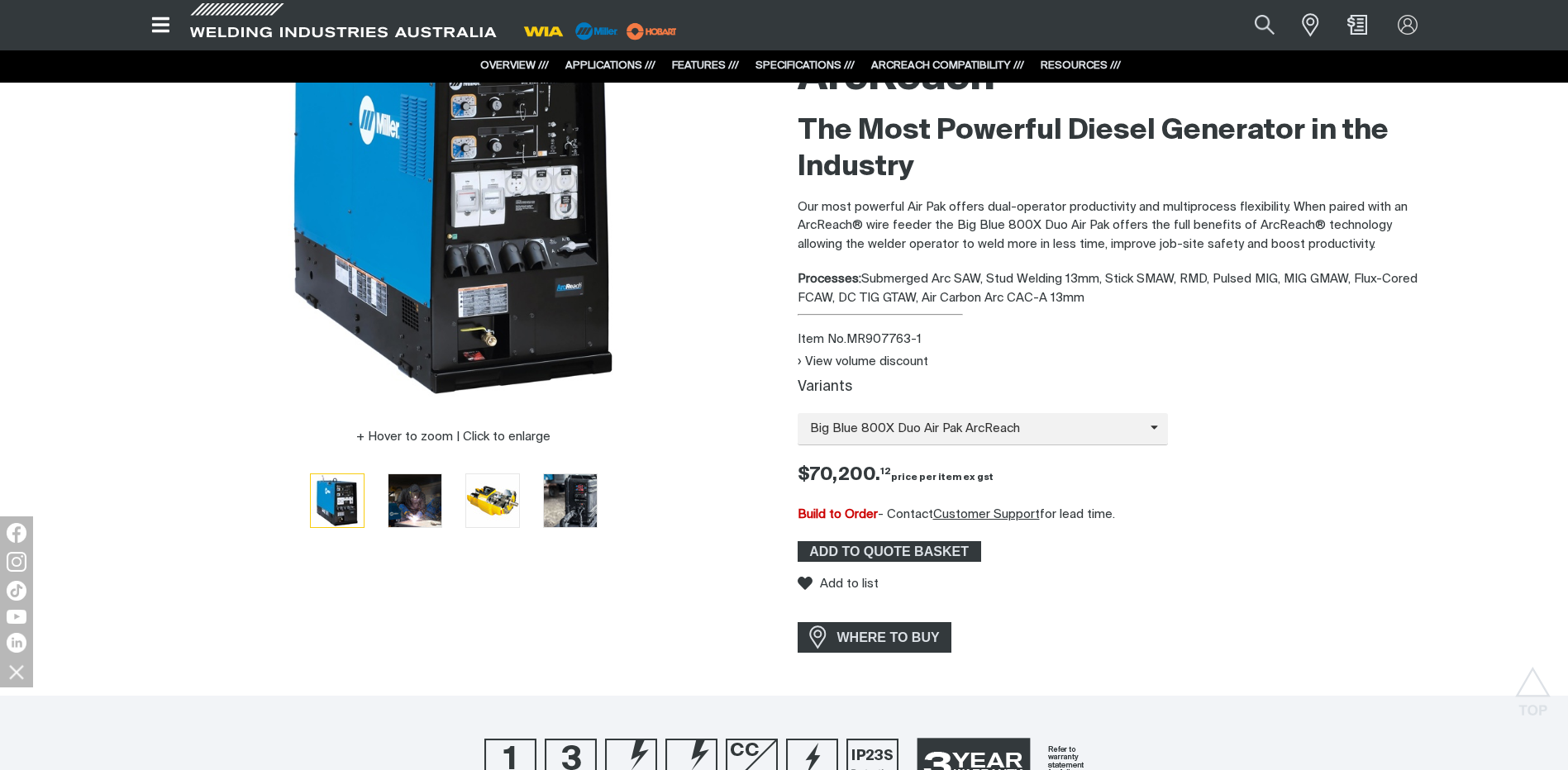
scroll to position [165, 0]
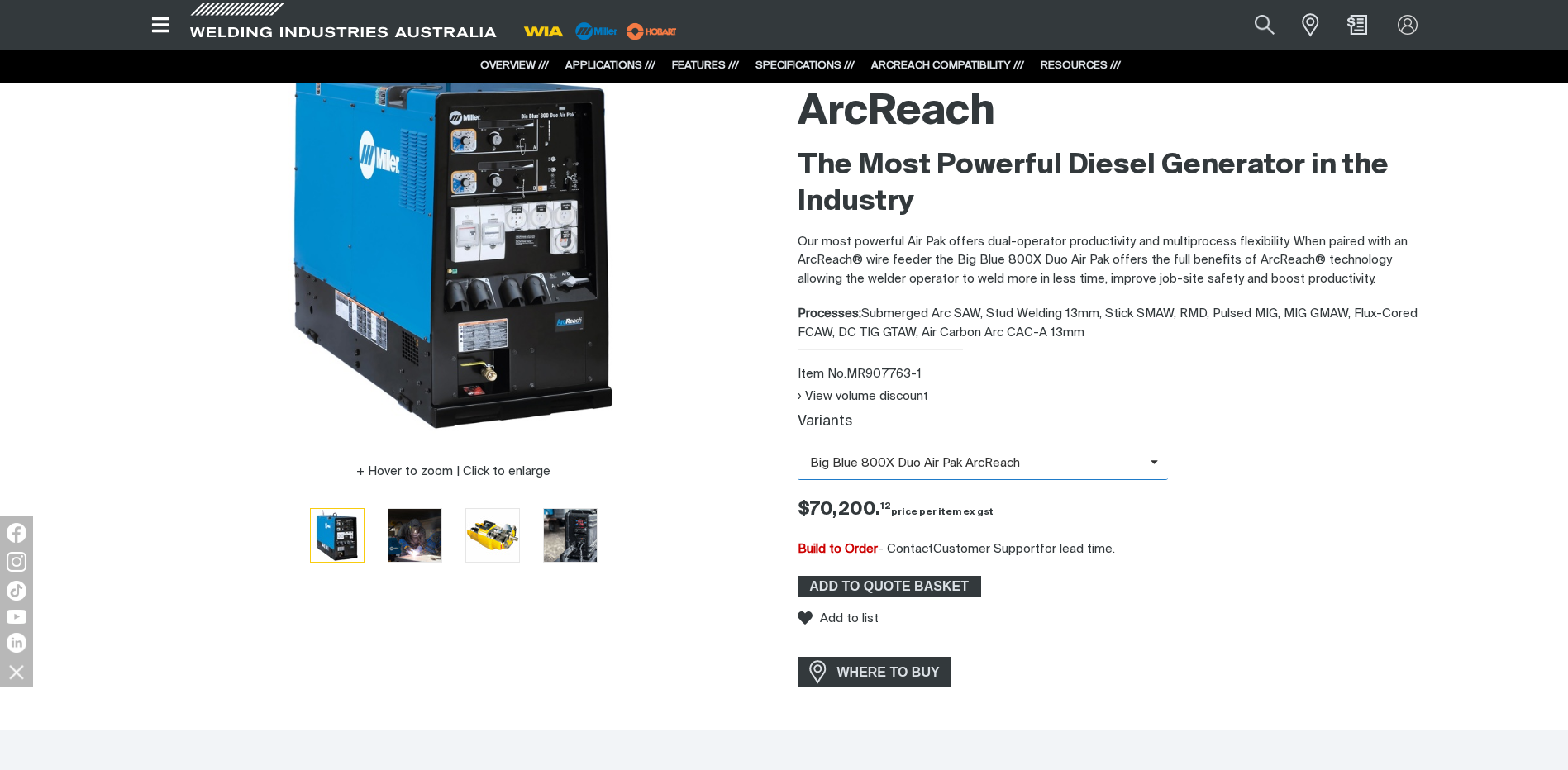
click at [980, 463] on span "Big Blue 800X Duo Air Pak ArcReach" at bounding box center [974, 464] width 353 height 19
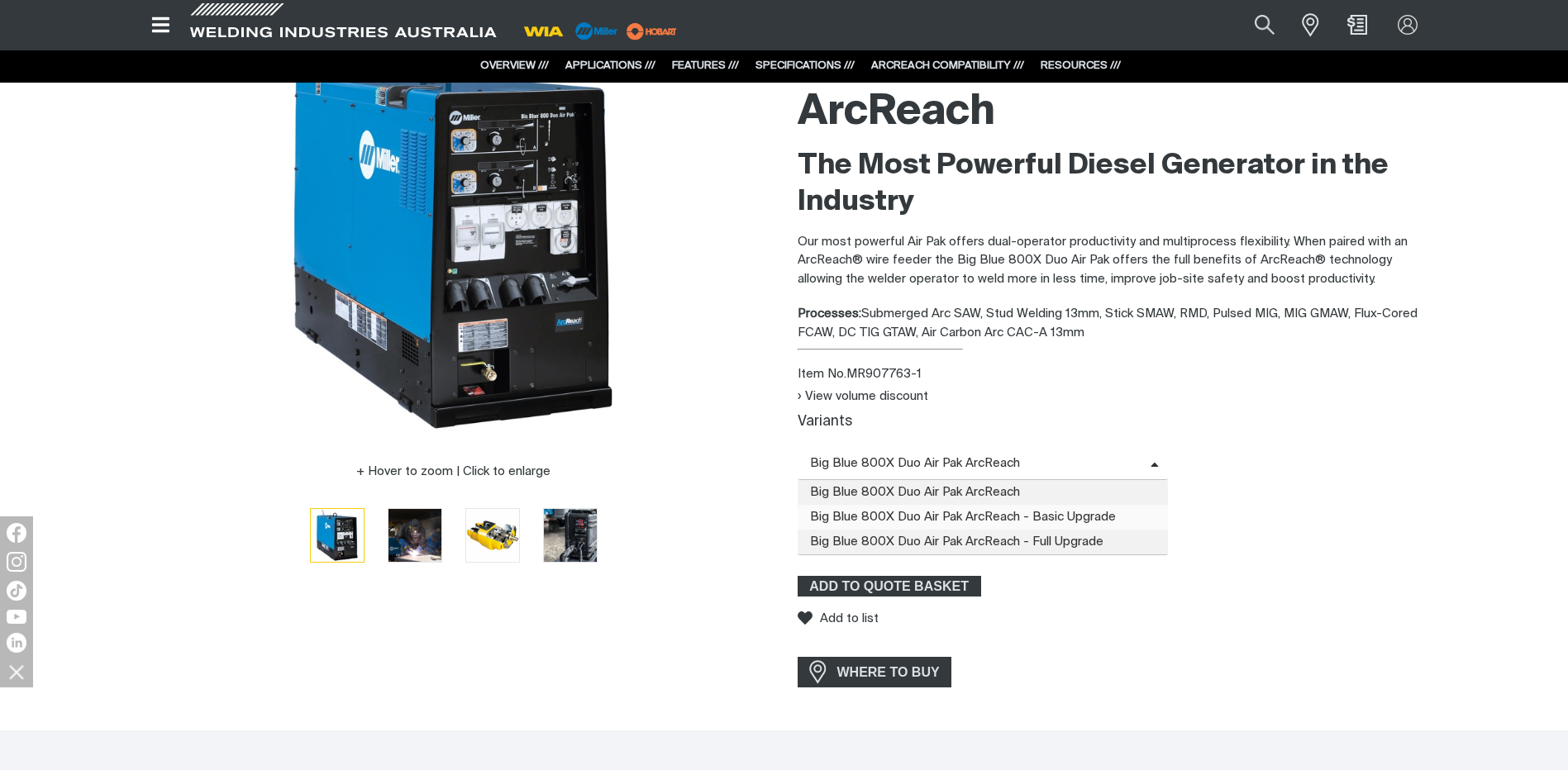
click at [962, 510] on span "Big Blue 800X Duo Air Pak ArcReach - Basic Upgrade" at bounding box center [983, 517] width 371 height 25
click at [968, 459] on span "Big Blue 800X Duo Air Pak ArcReach - Basic Upgrade" at bounding box center [974, 464] width 353 height 19
click at [958, 532] on span "Big Blue 800X Duo Air Pak ArcReach - Full Upgrade" at bounding box center [983, 541] width 371 height 25
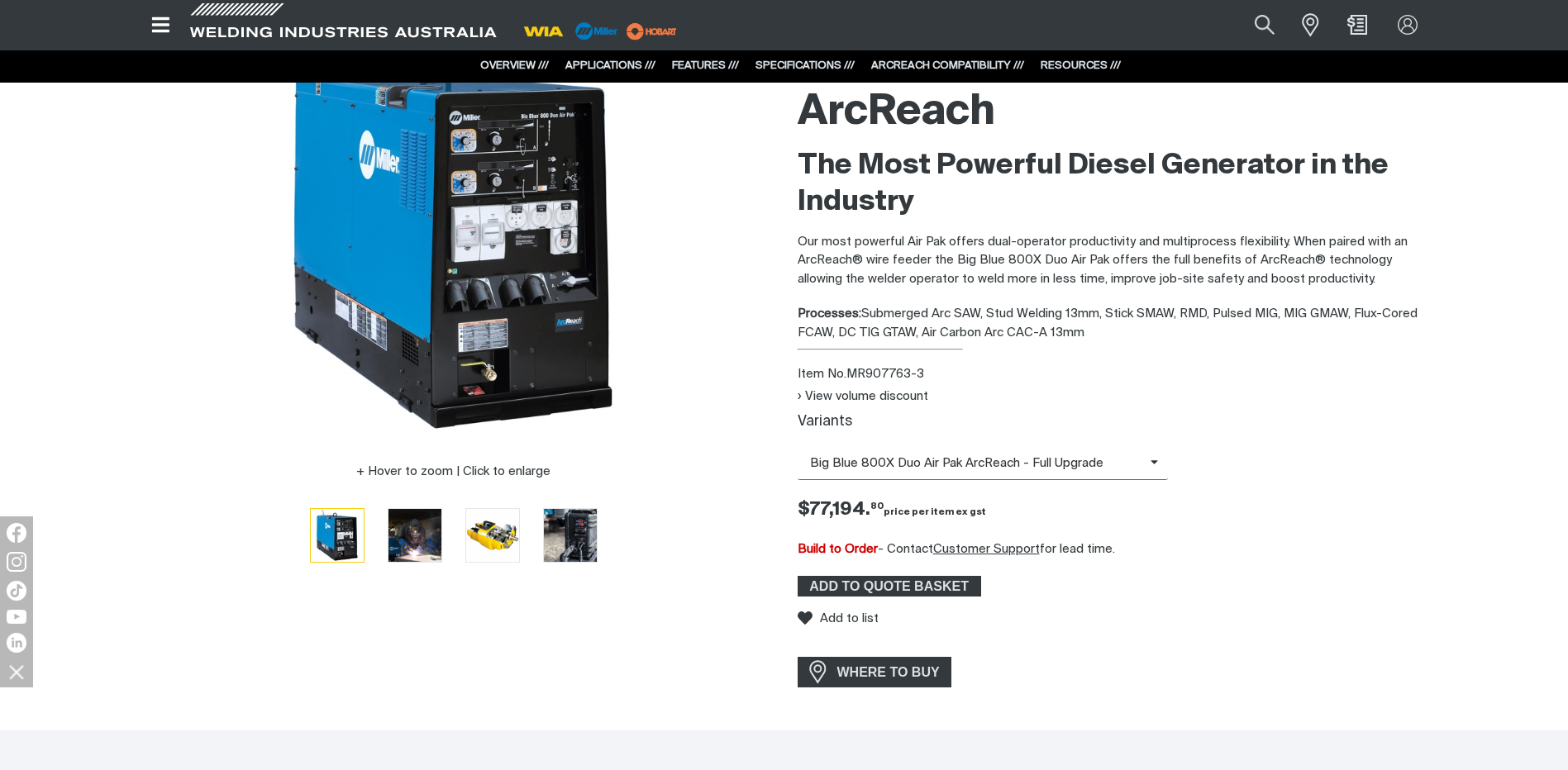
click at [984, 465] on span "Big Blue 800X Duo Air Pak ArcReach - Full Upgrade" at bounding box center [974, 464] width 353 height 19
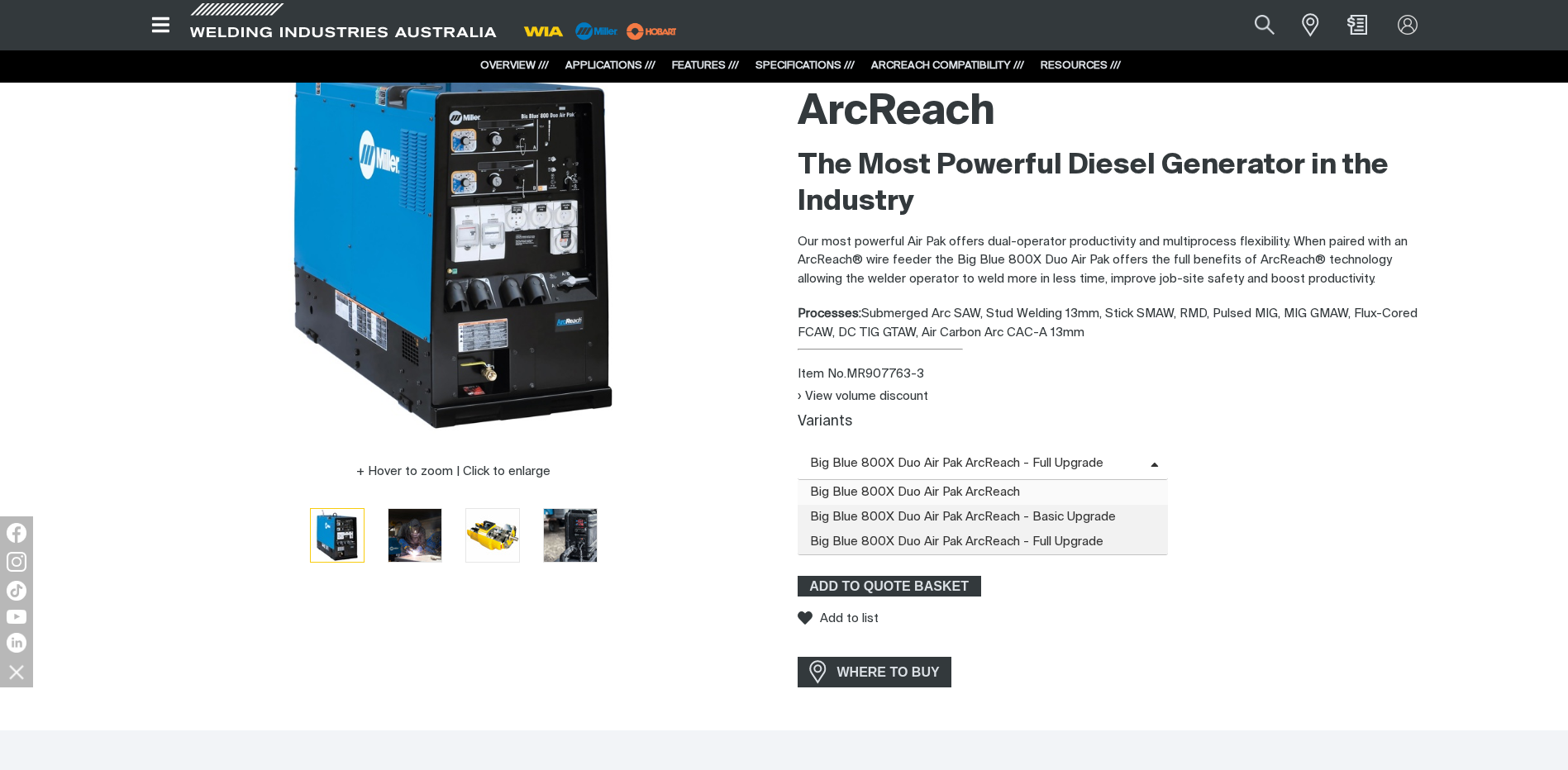
click at [975, 495] on span "Big Blue 800X Duo Air Pak ArcReach" at bounding box center [983, 492] width 371 height 25
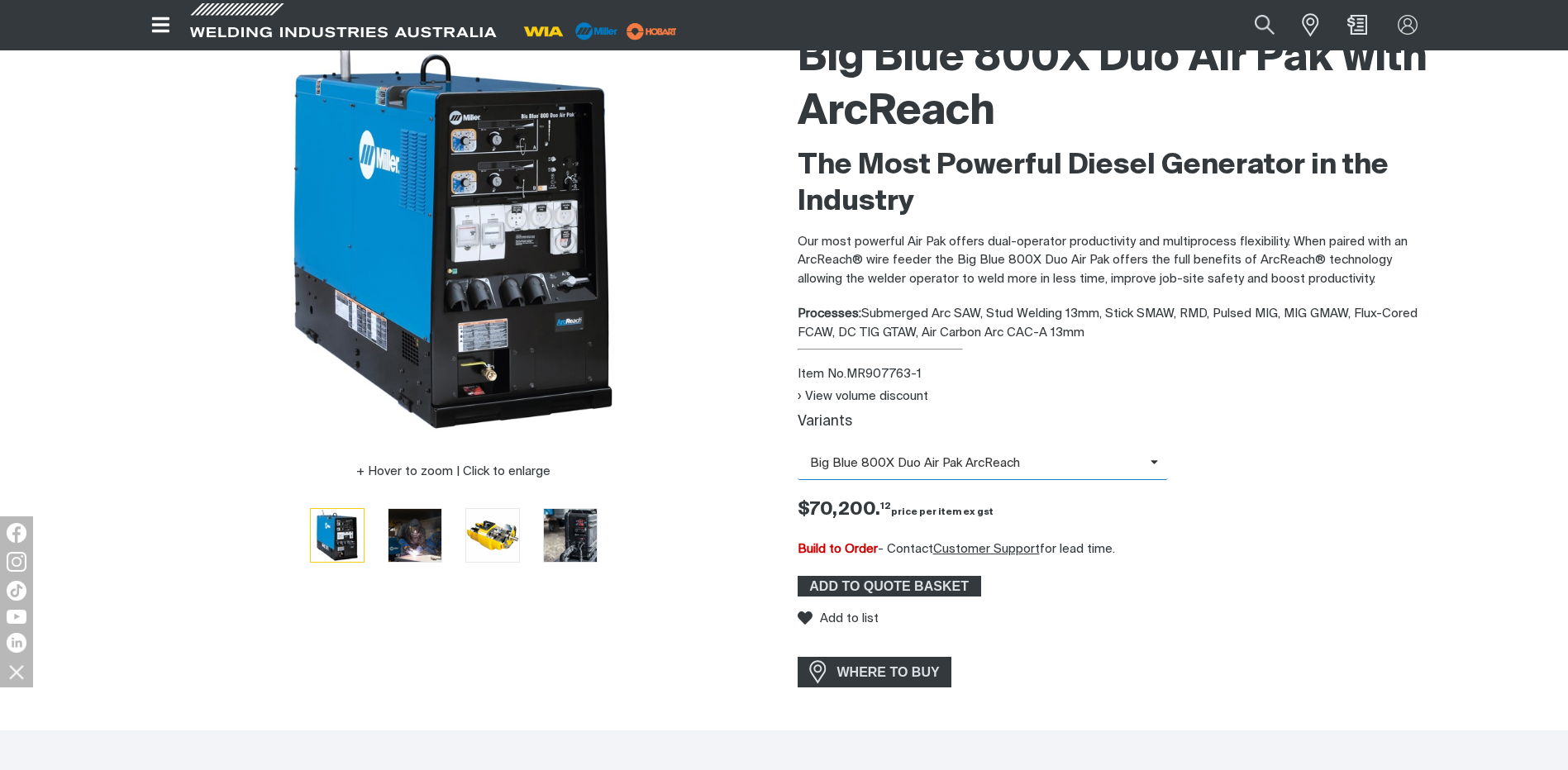
scroll to position [0, 0]
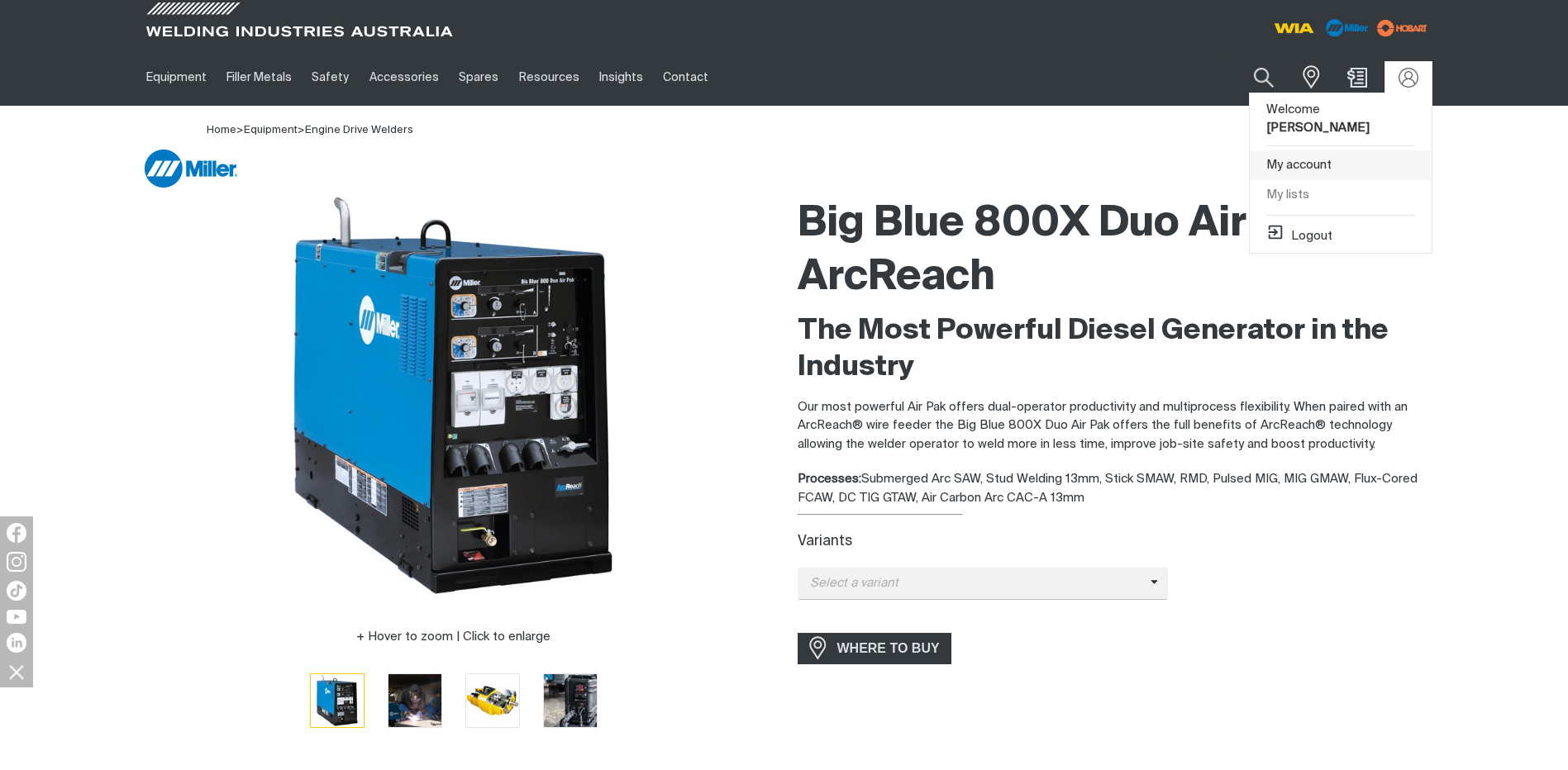
click at [1307, 151] on link "My account" at bounding box center [1340, 165] width 182 height 30
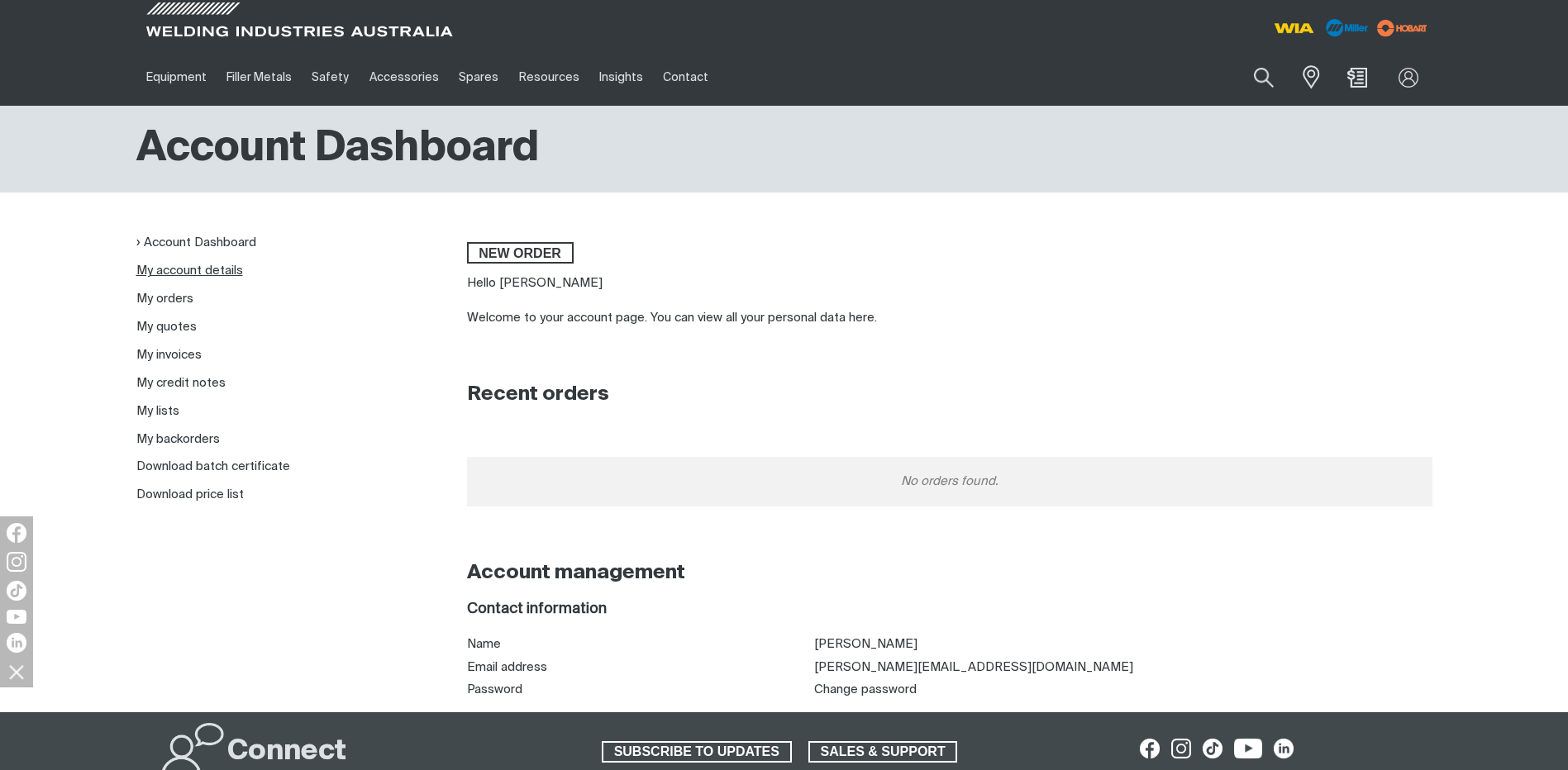
click at [191, 271] on link "My account details" at bounding box center [189, 270] width 107 height 12
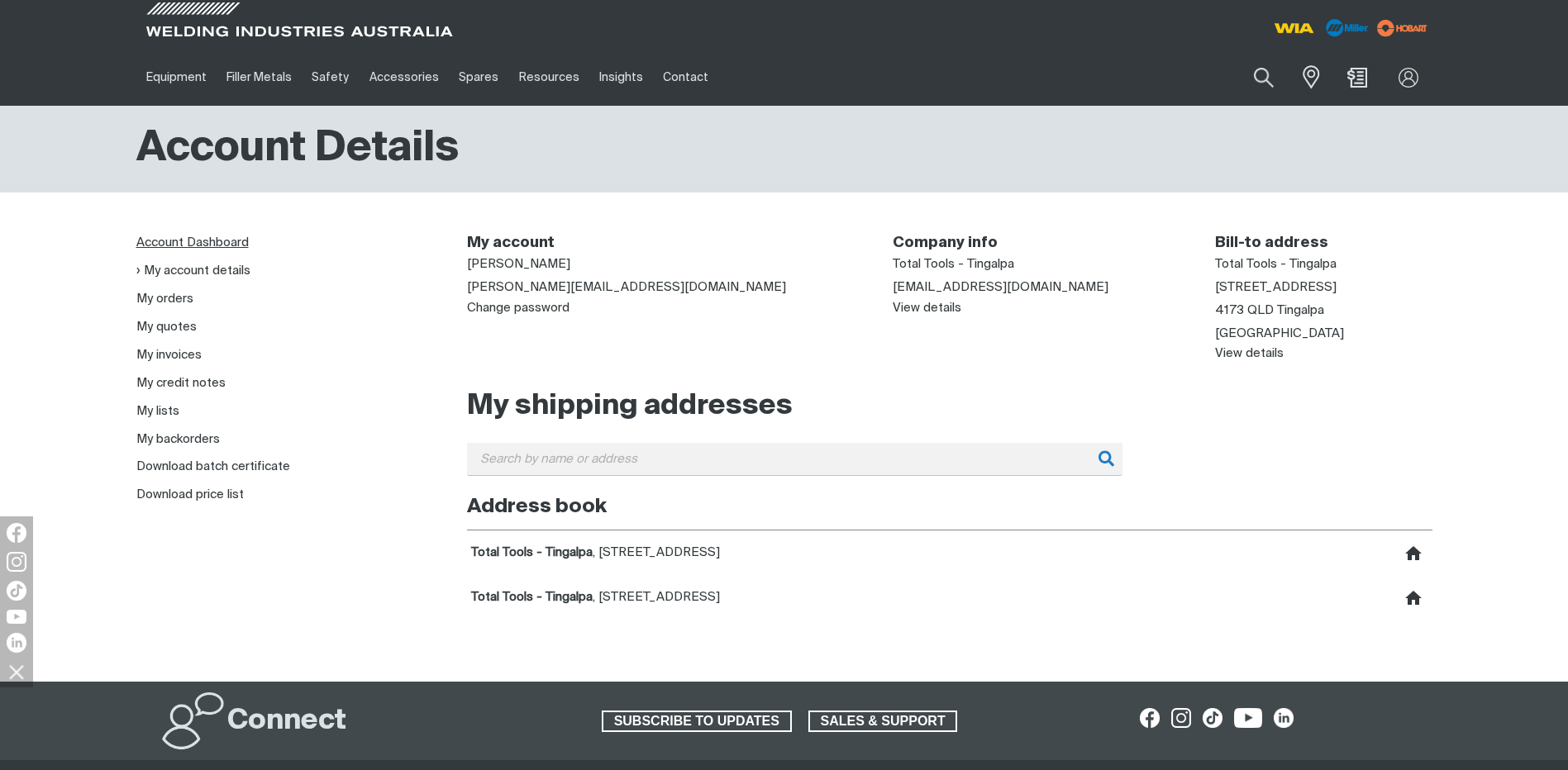
click at [188, 242] on link "Account Dashboard" at bounding box center [192, 243] width 113 height 12
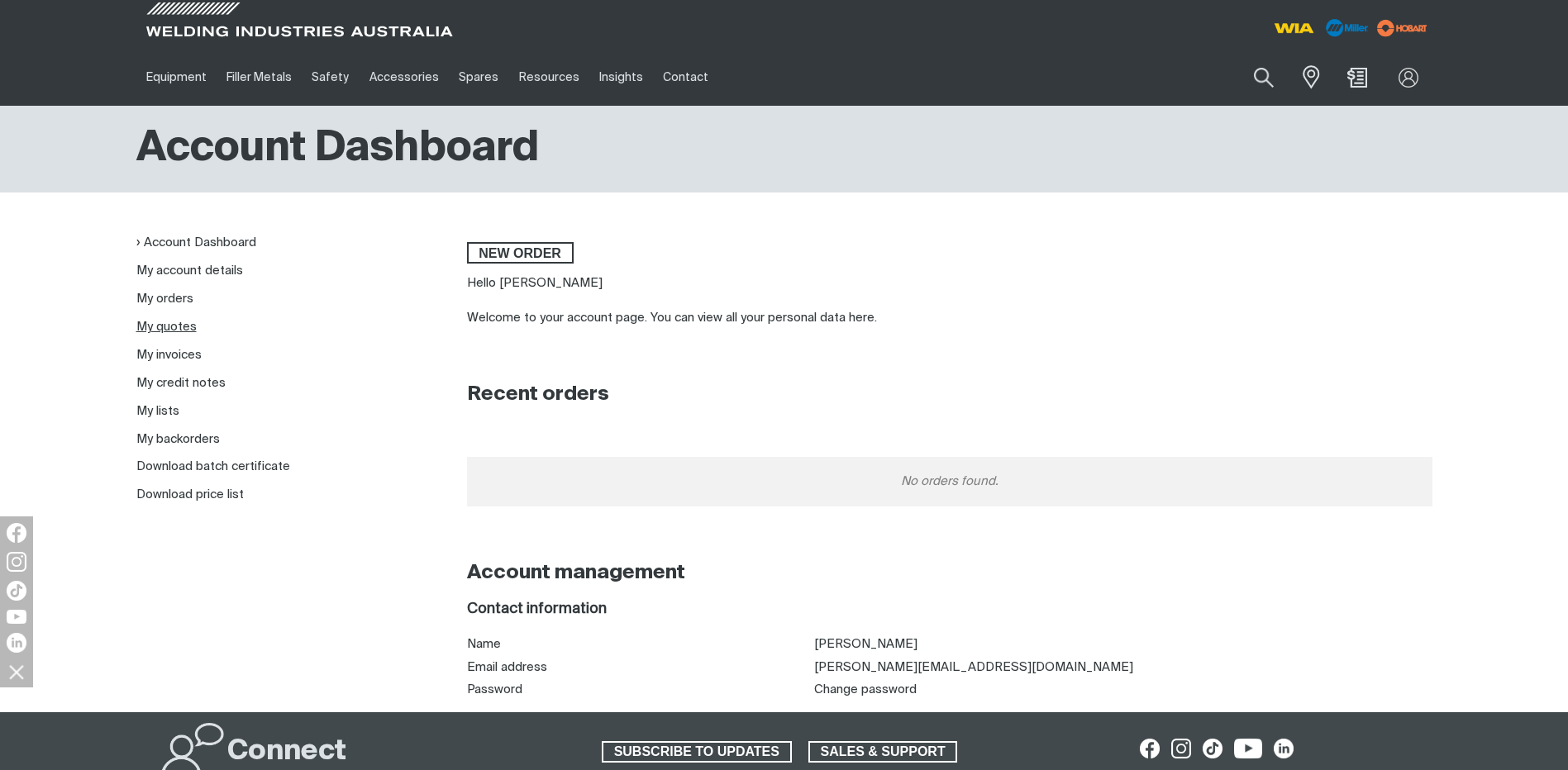
click at [165, 331] on link "My quotes" at bounding box center [166, 327] width 61 height 12
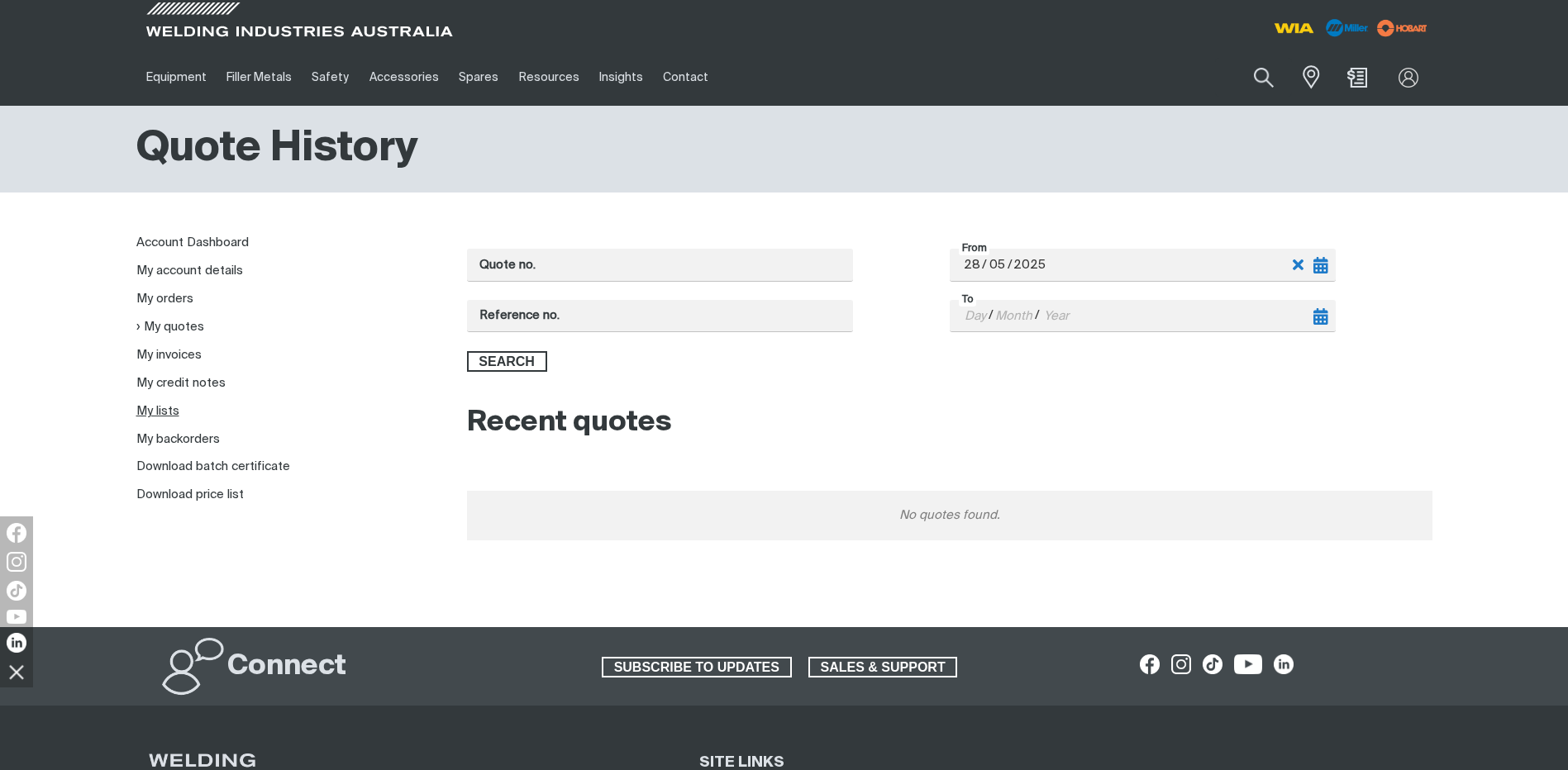
click at [164, 406] on link "My lists" at bounding box center [158, 411] width 43 height 12
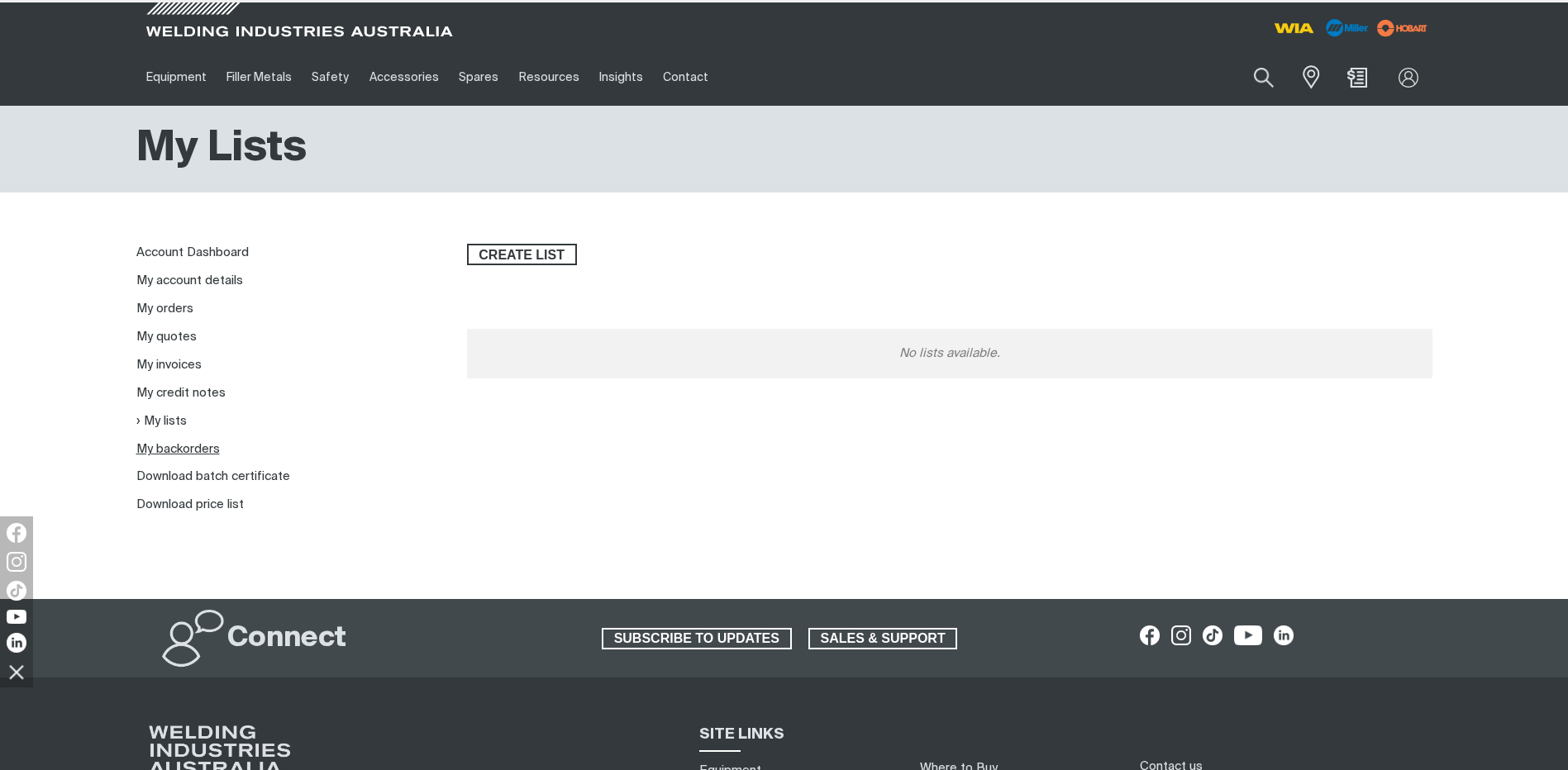
click at [173, 446] on link "My backorders" at bounding box center [178, 449] width 83 height 12
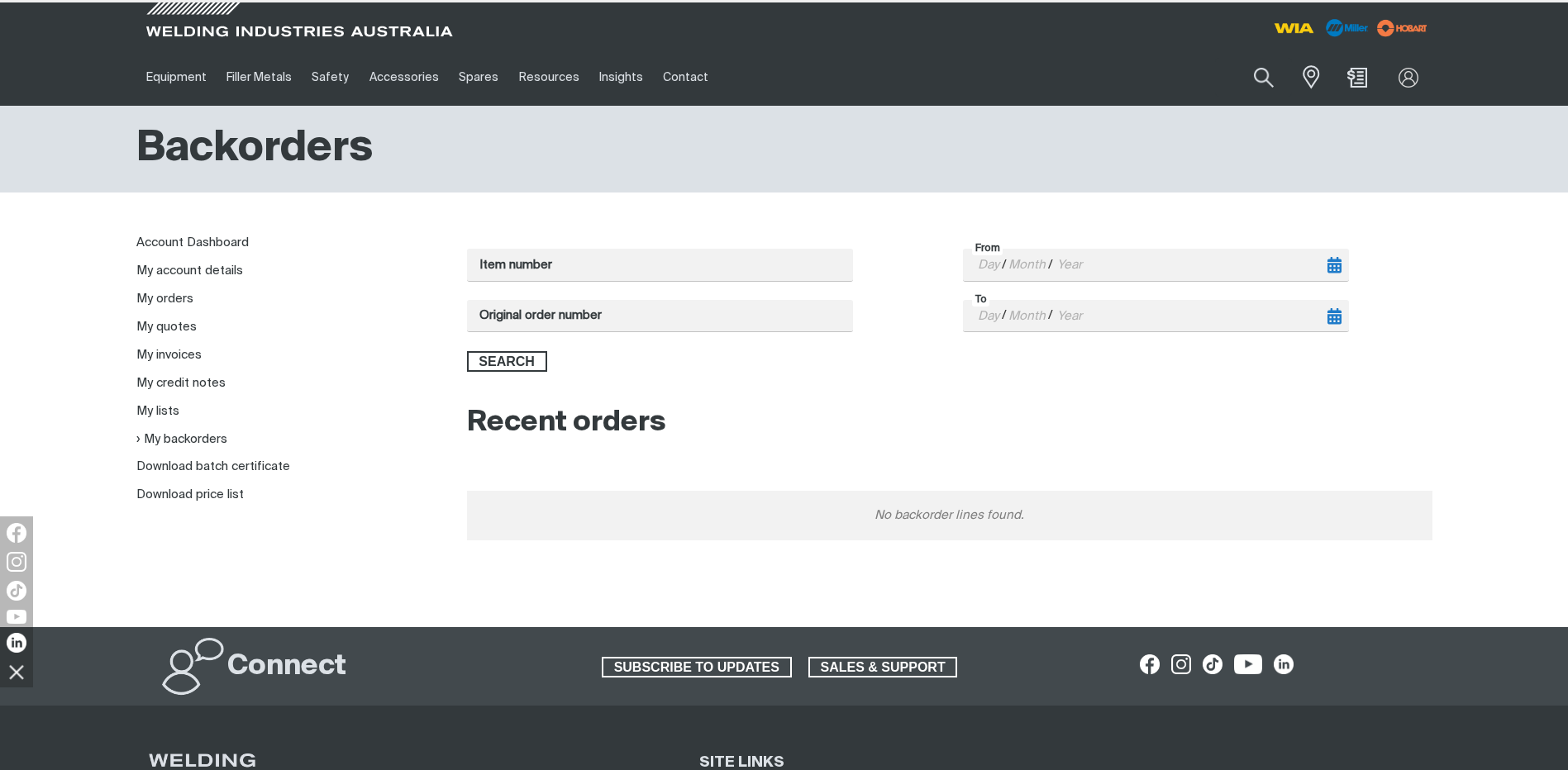
click at [208, 474] on li "Download batch certificate" at bounding box center [288, 467] width 304 height 19
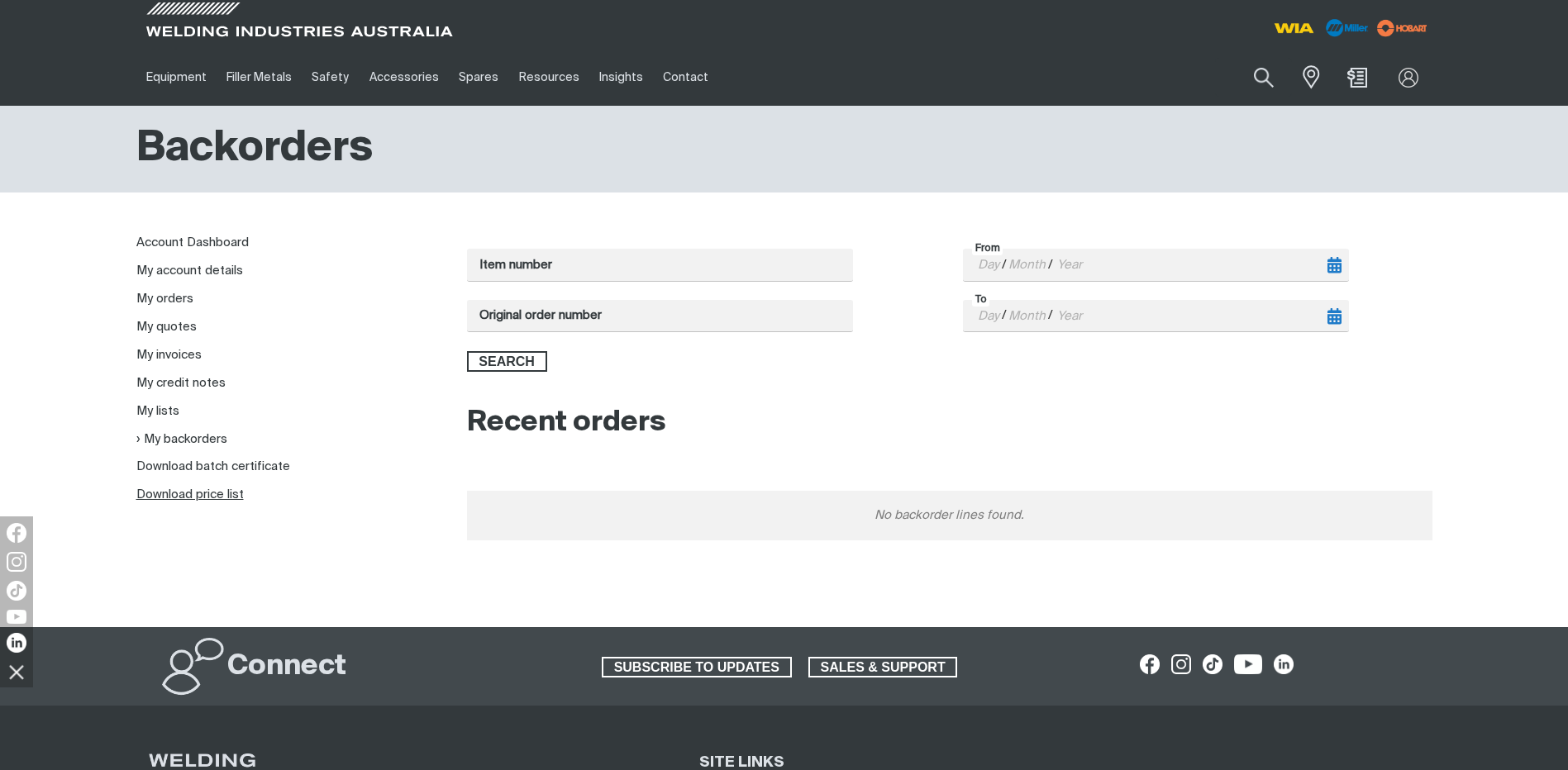
click at [210, 492] on link "Download price list" at bounding box center [190, 495] width 107 height 12
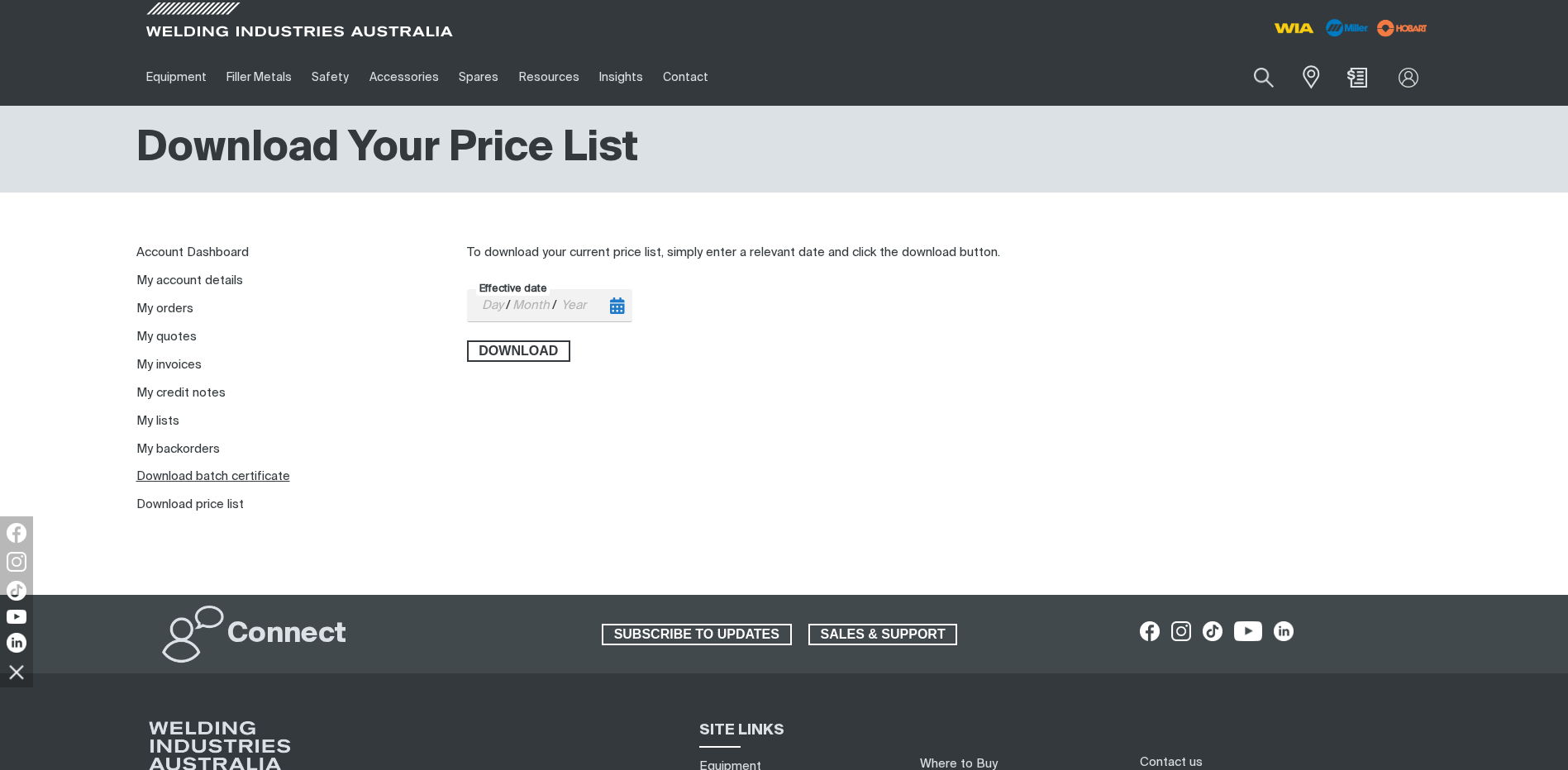
click at [223, 476] on link "Download batch certificate" at bounding box center [212, 476] width 153 height 12
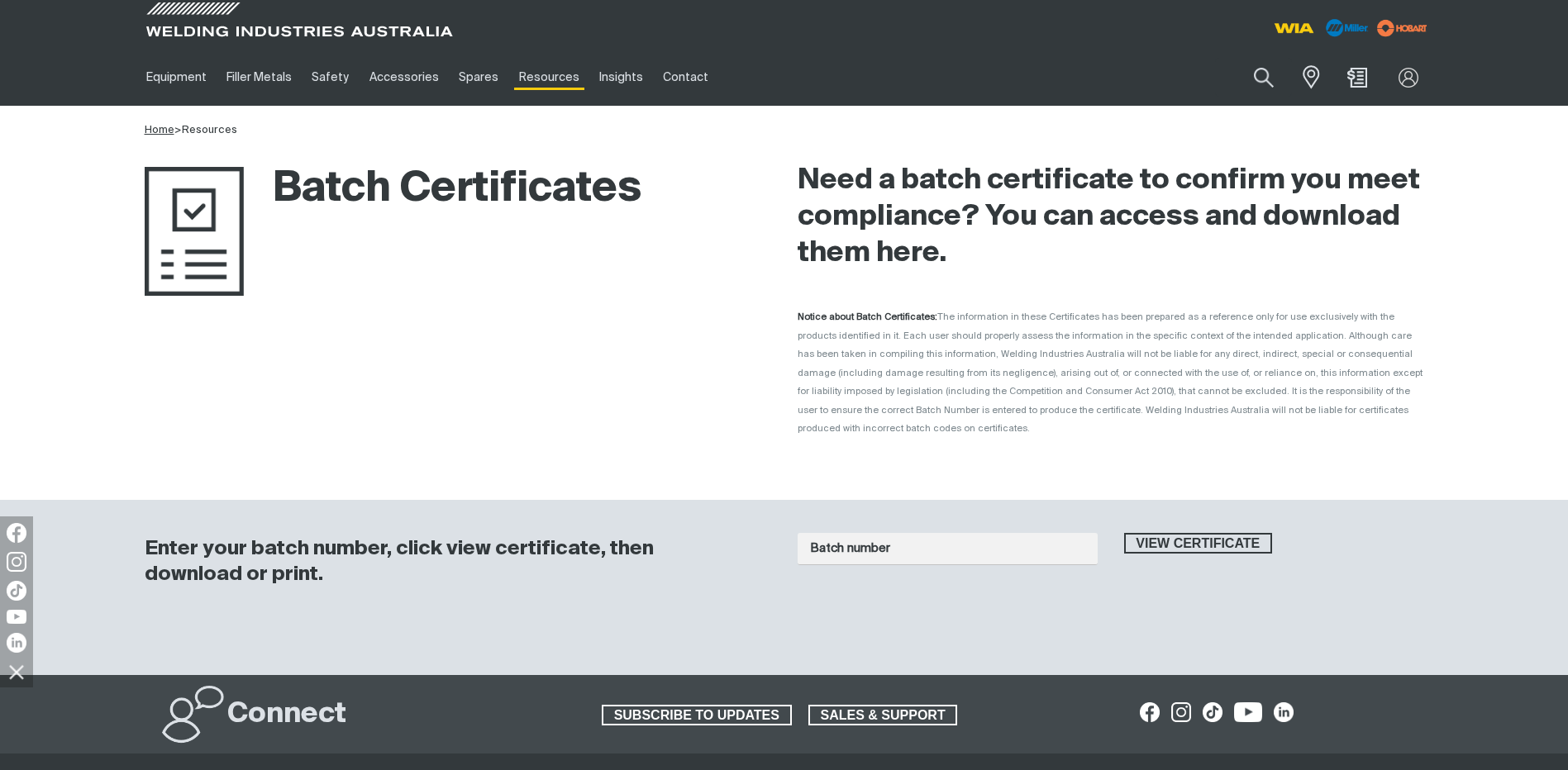
click at [166, 126] on link "Home" at bounding box center [159, 130] width 29 height 10
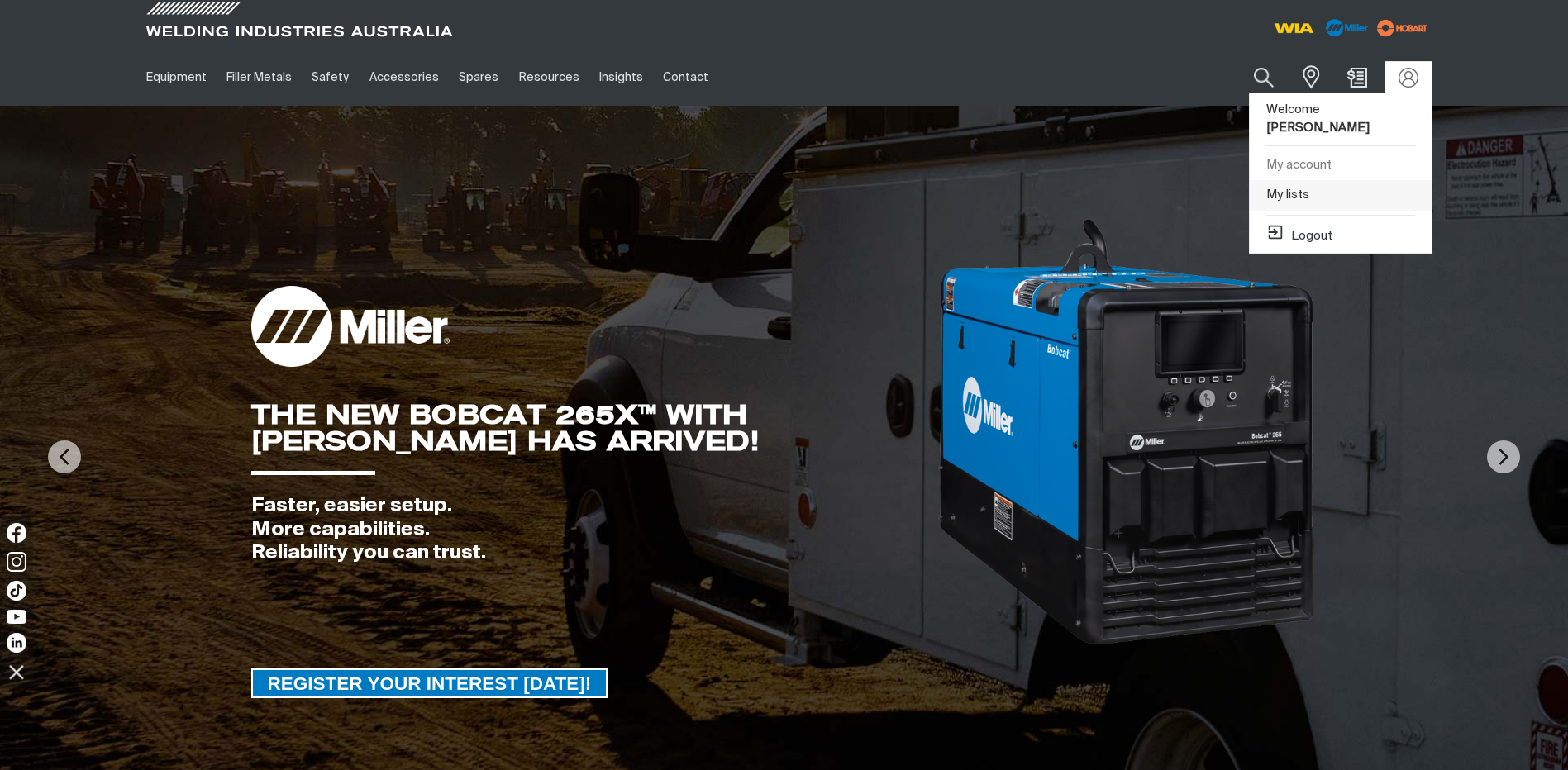
click at [1293, 180] on link "My lists" at bounding box center [1340, 195] width 182 height 30
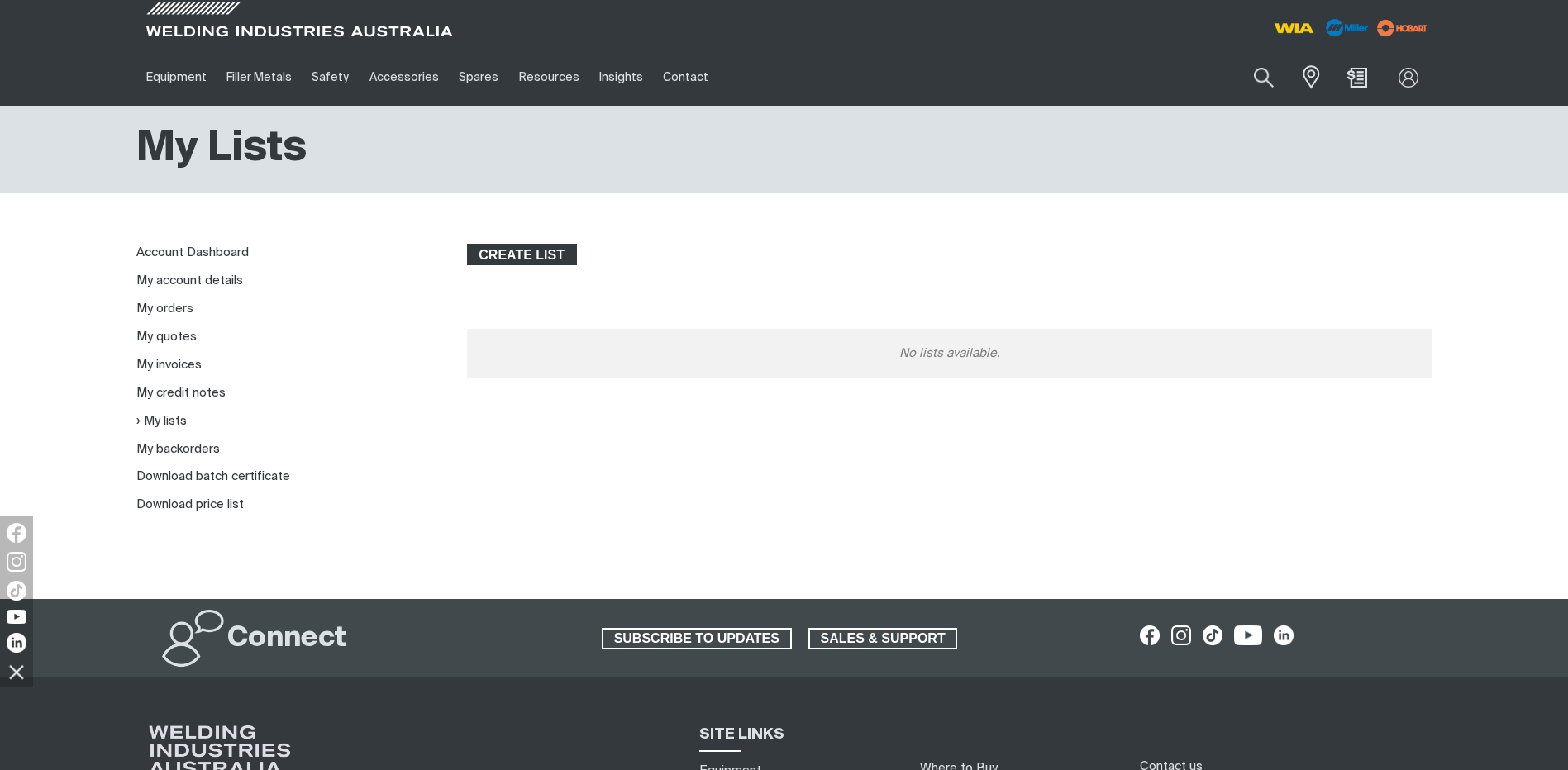
click at [536, 260] on span "Create list" at bounding box center [522, 254] width 107 height 22
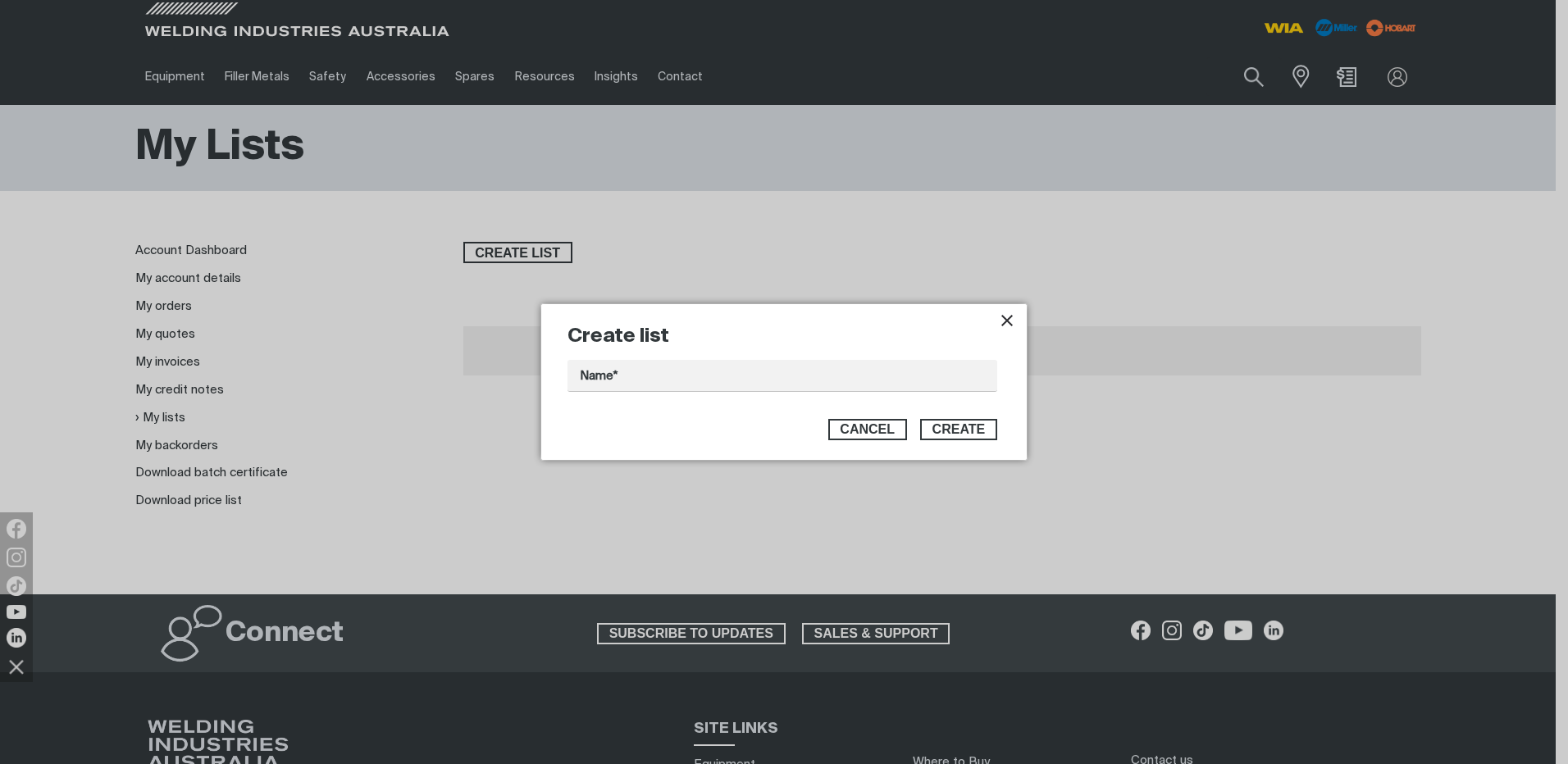
click at [969, 437] on span "Create" at bounding box center [959, 429] width 53 height 21
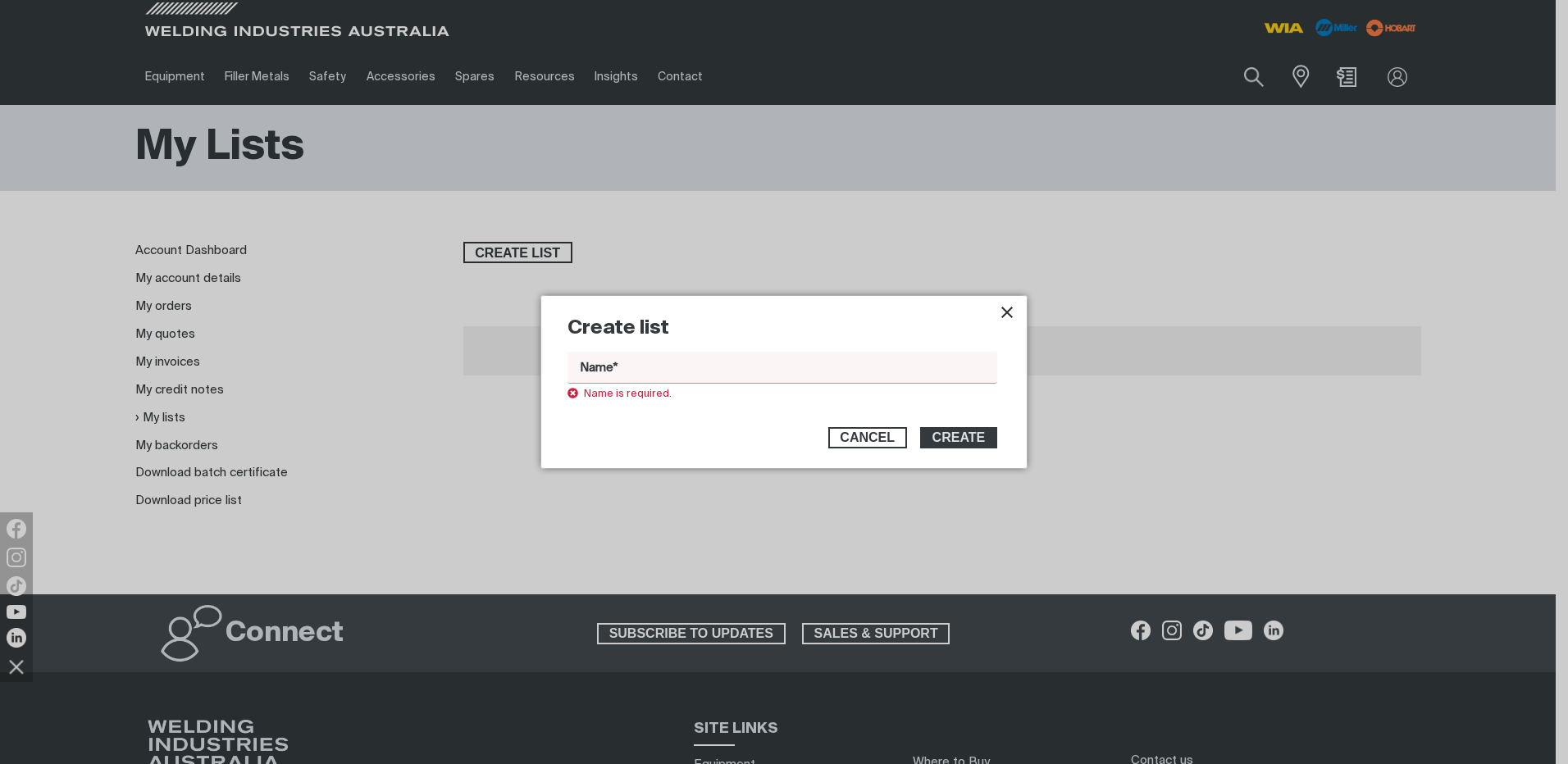
click at [995, 313] on div "Create list Name* Name is required. Cancel Create" at bounding box center [784, 382] width 486 height 172
click at [1001, 312] on icon "Close pop-up overlay" at bounding box center [1007, 312] width 20 height 20
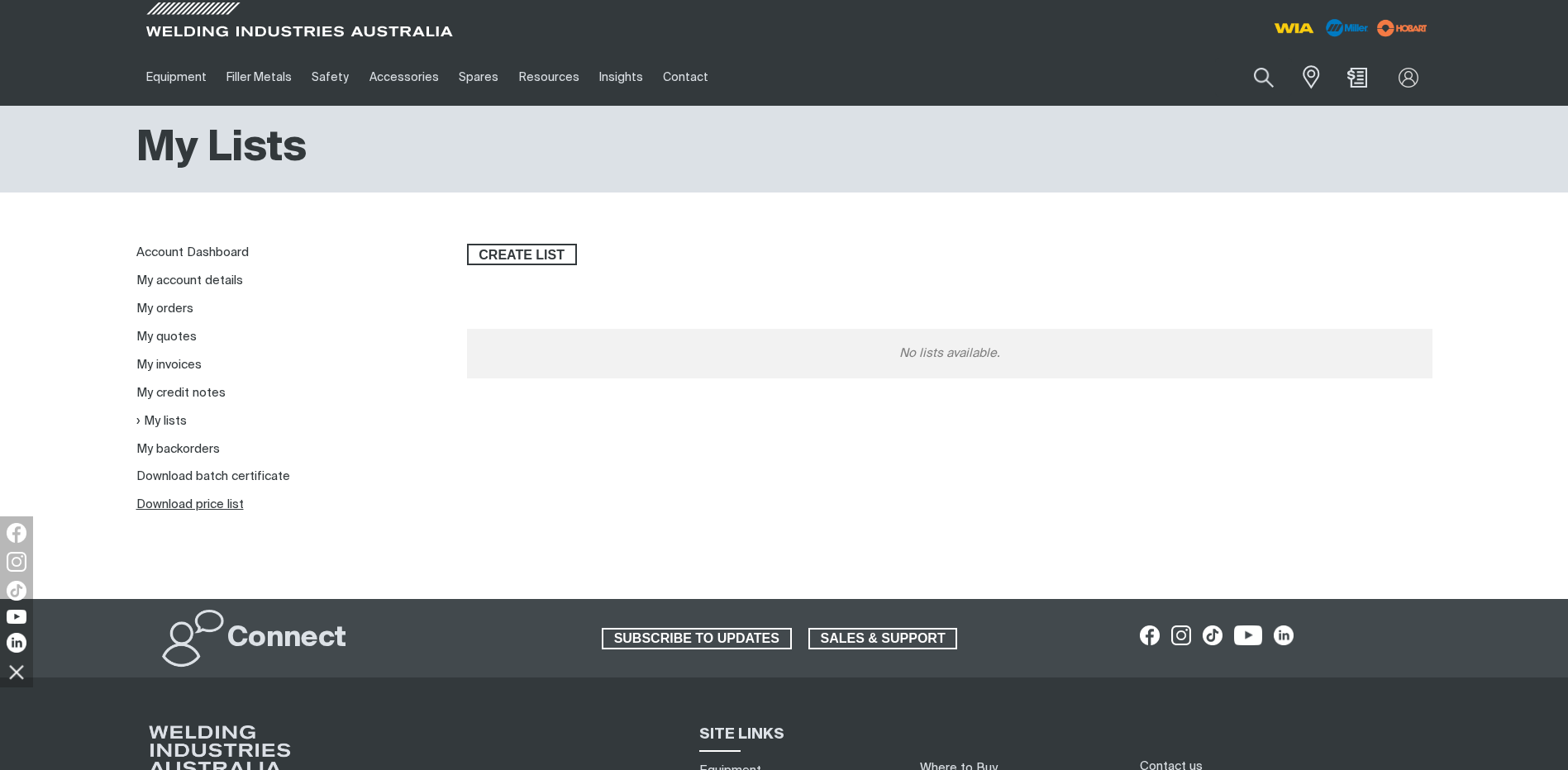
click at [202, 507] on link "Download price list" at bounding box center [190, 504] width 107 height 12
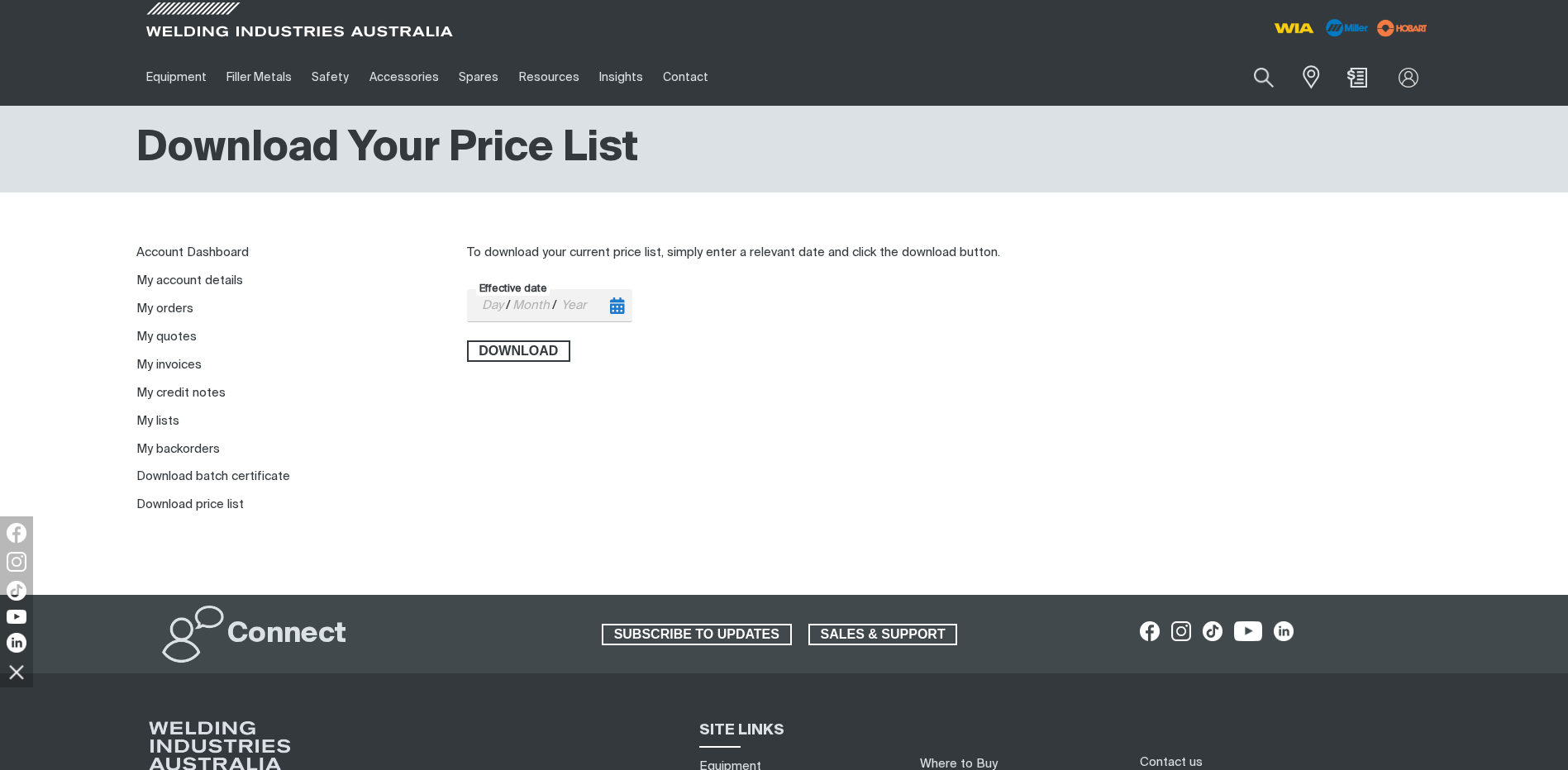
click at [493, 306] on input "Effective date" at bounding box center [492, 305] width 27 height 30
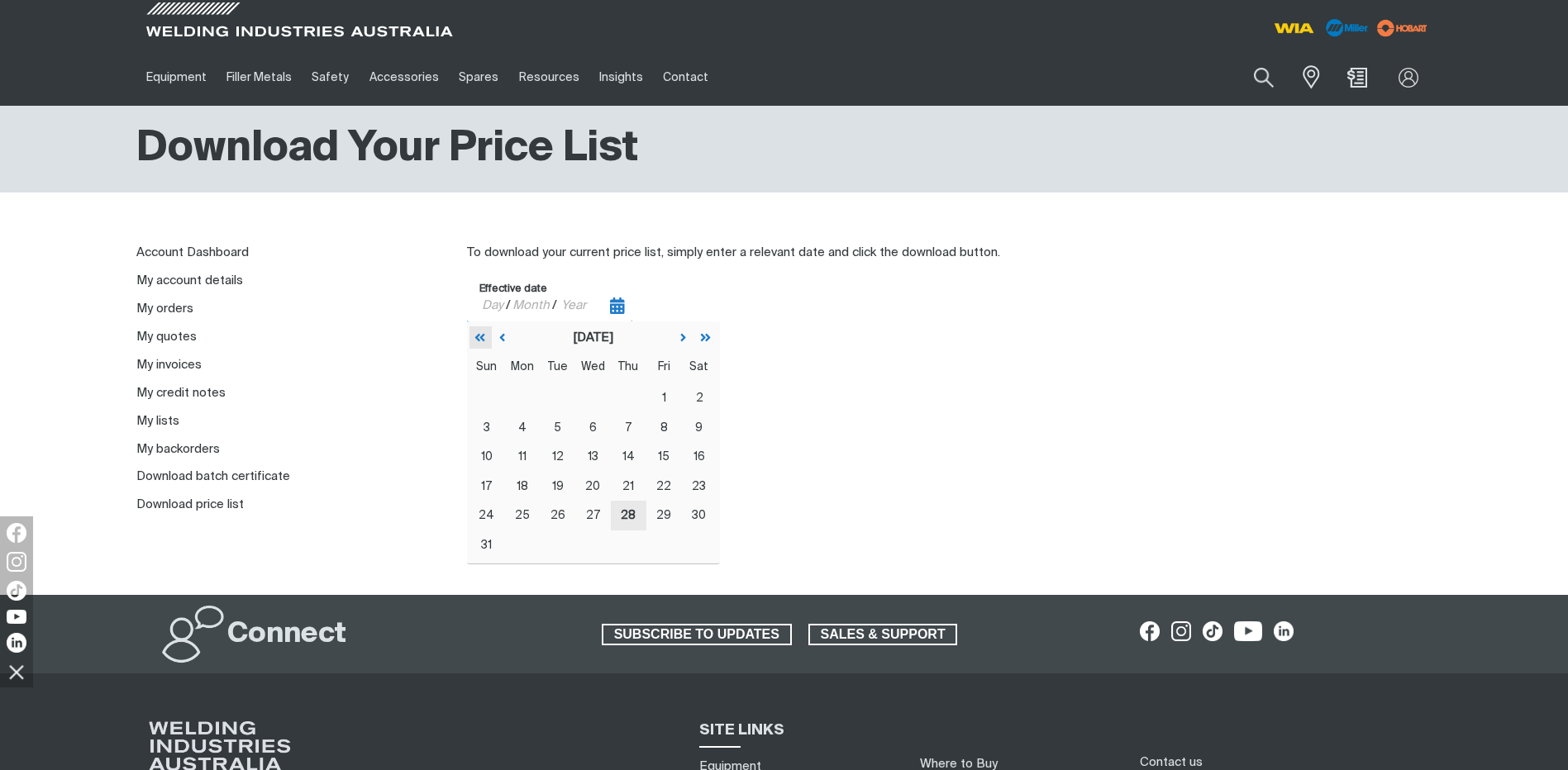
click at [484, 343] on icon "Jump backward" at bounding box center [480, 338] width 10 height 12
click at [704, 339] on icon "Jump forward" at bounding box center [705, 337] width 10 height 8
click at [629, 405] on button "1" at bounding box center [628, 398] width 36 height 29
type input "2024-08-01"
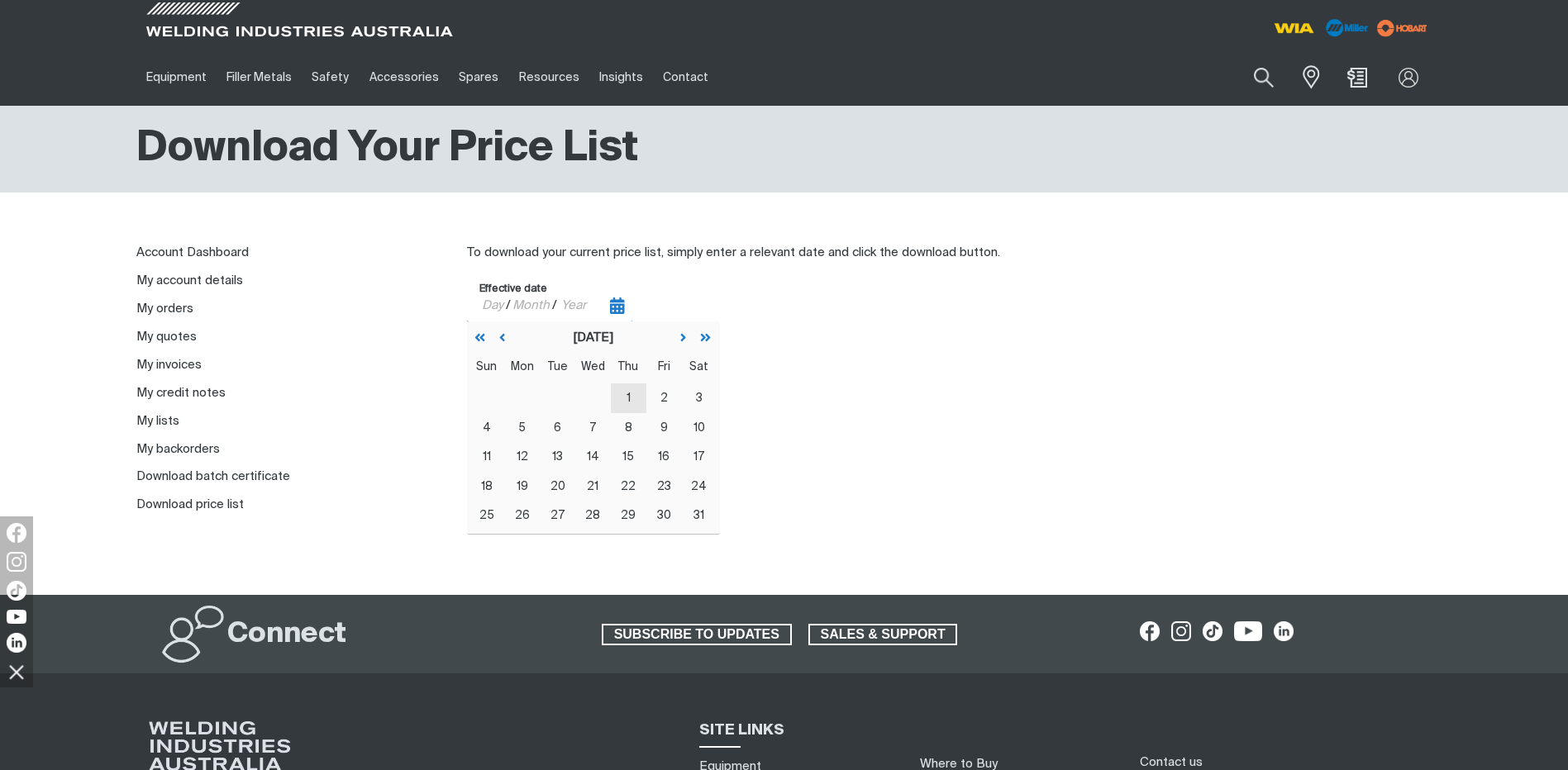
type input "01"
type input "08"
type input "2024"
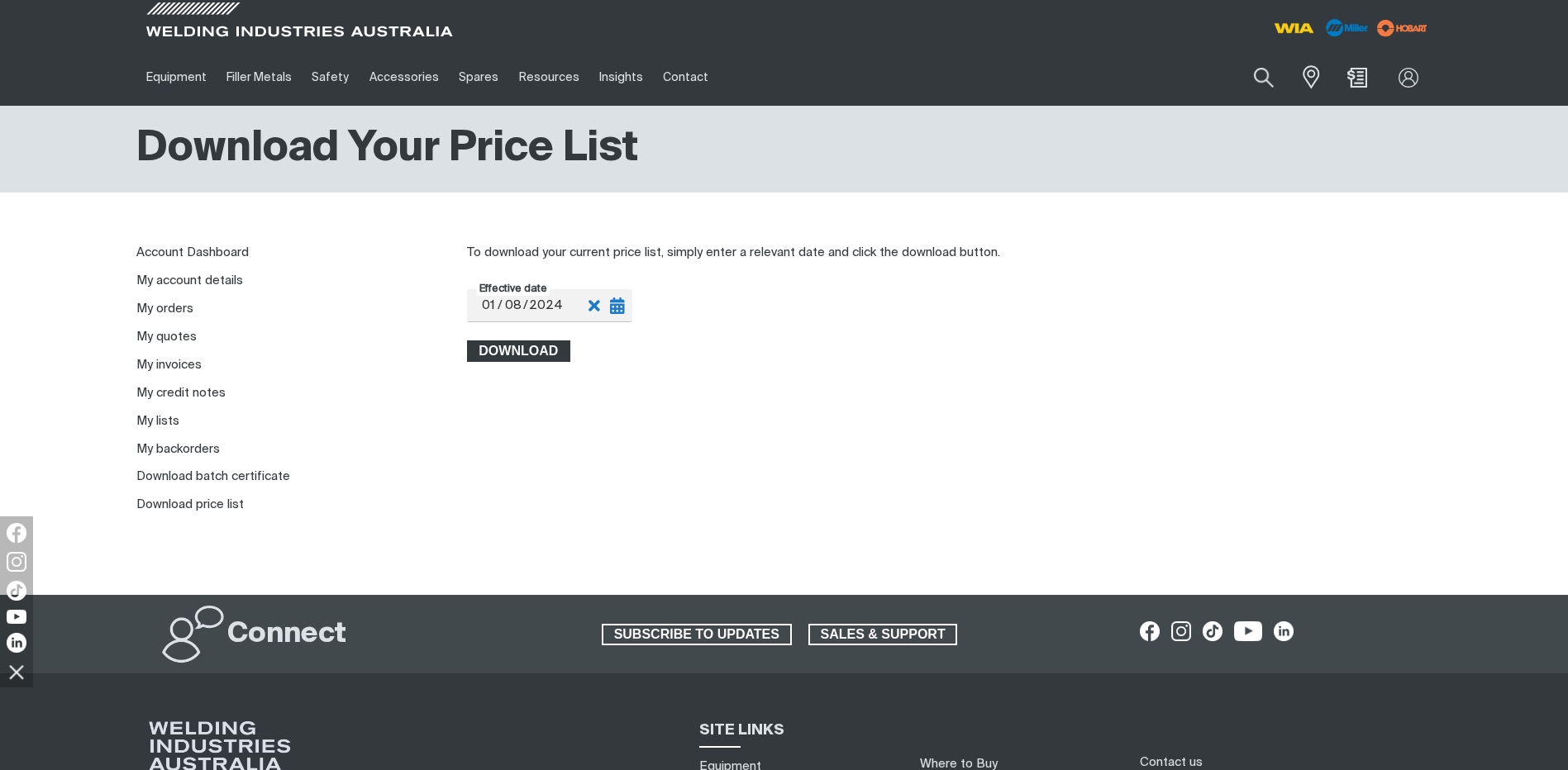
click at [542, 349] on span "Download" at bounding box center [519, 351] width 100 height 22
